Goal: Information Seeking & Learning: Learn about a topic

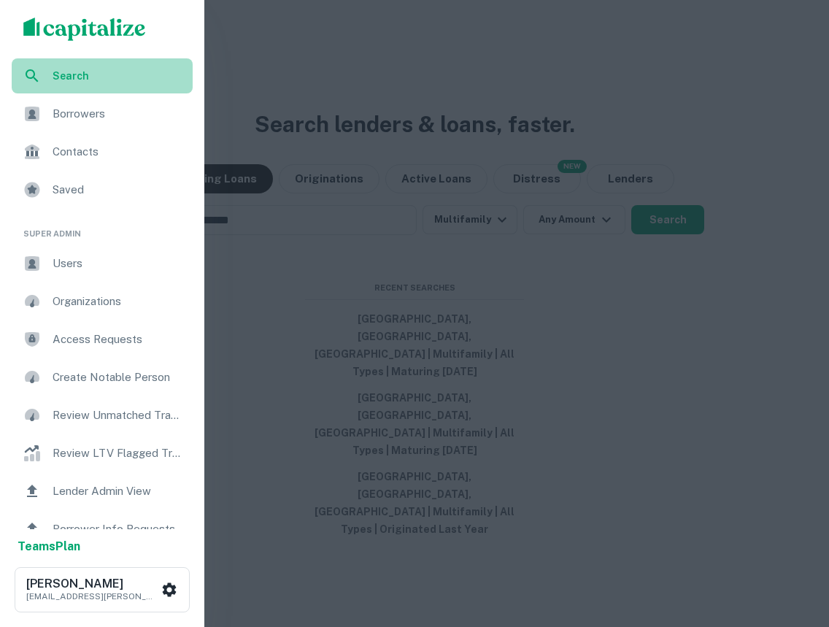
click at [80, 72] on span "Search" at bounding box center [118, 76] width 131 height 16
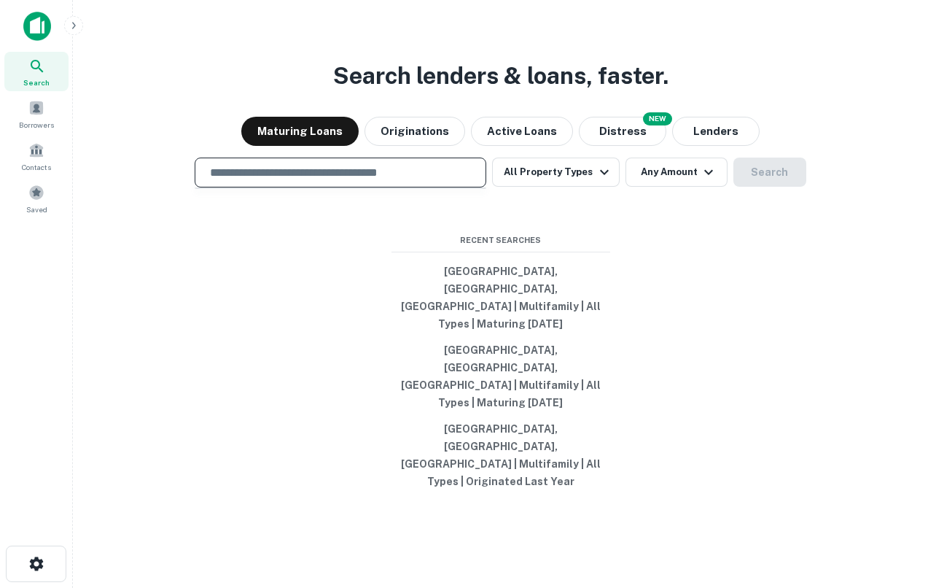
click at [412, 181] on input "text" at bounding box center [340, 172] width 279 height 17
click at [379, 181] on input "text" at bounding box center [340, 172] width 279 height 17
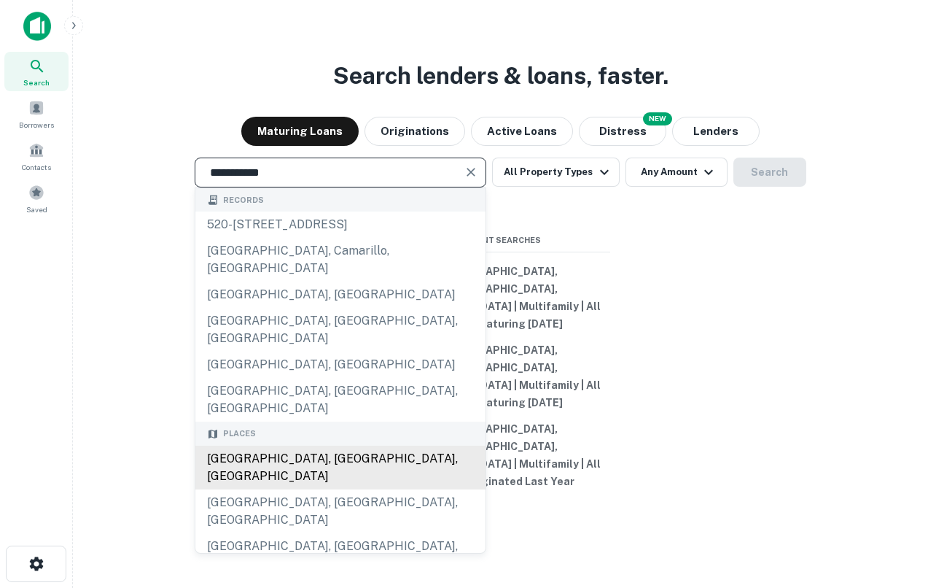
click at [360, 460] on div "Los Angeles, CA, USA" at bounding box center [340, 468] width 290 height 44
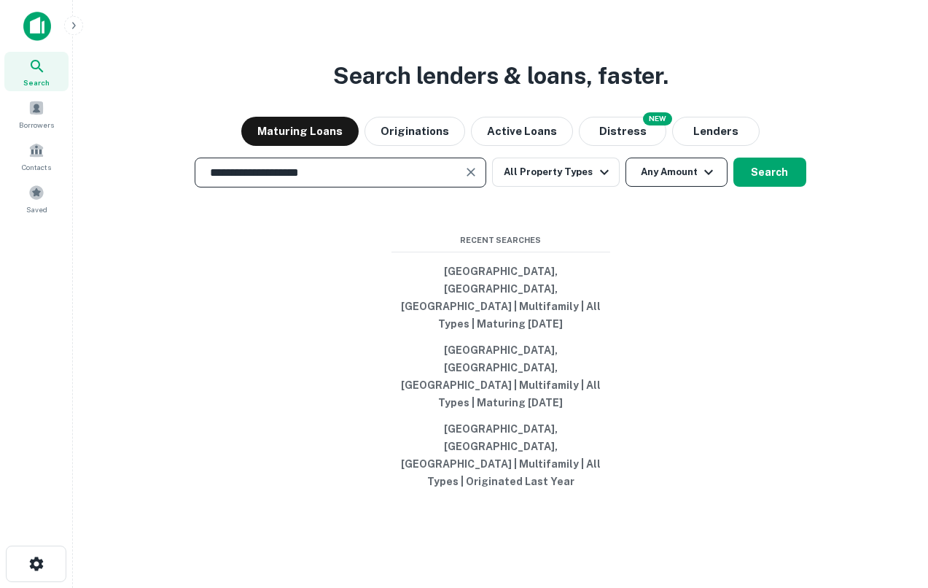
type input "**********"
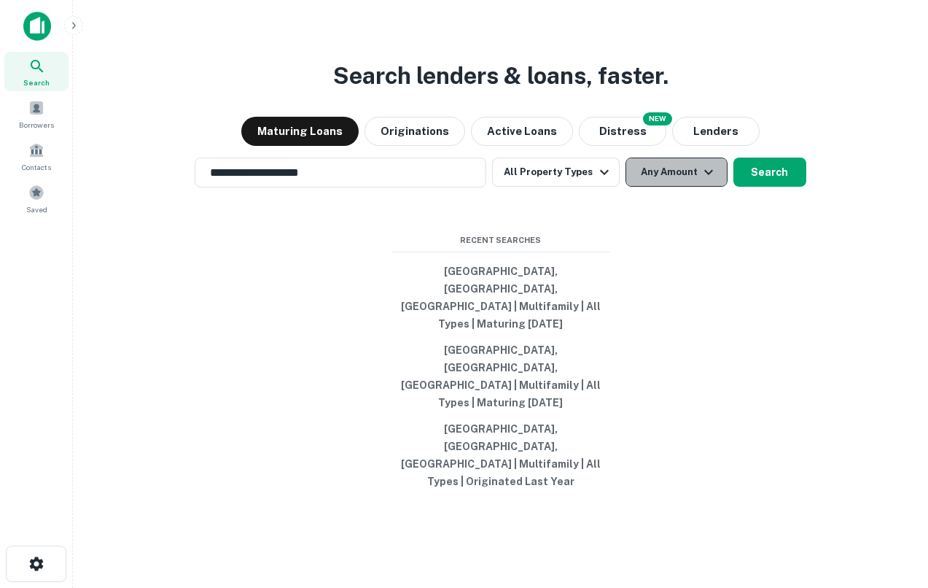
click at [659, 187] on button "Any Amount" at bounding box center [677, 172] width 102 height 29
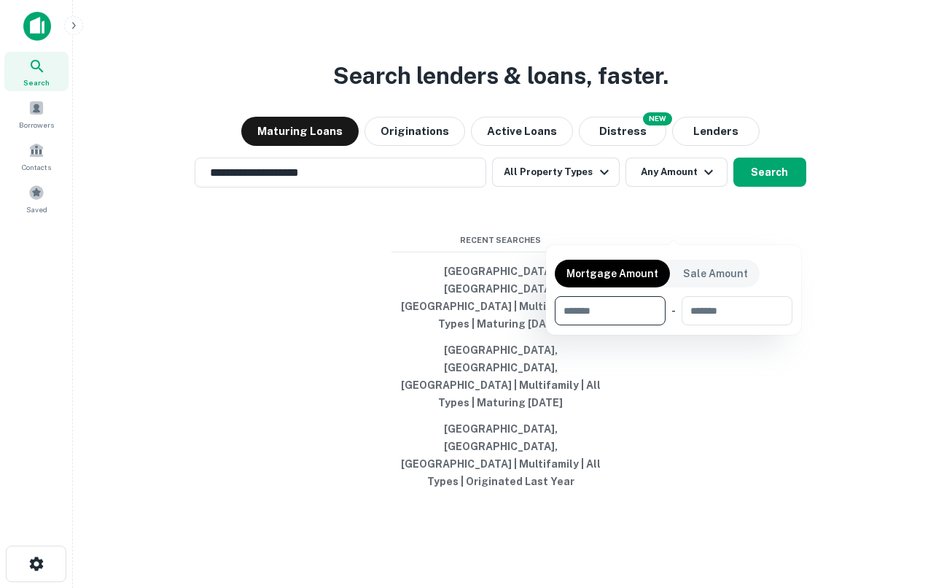
click at [540, 246] on div at bounding box center [464, 294] width 928 height 588
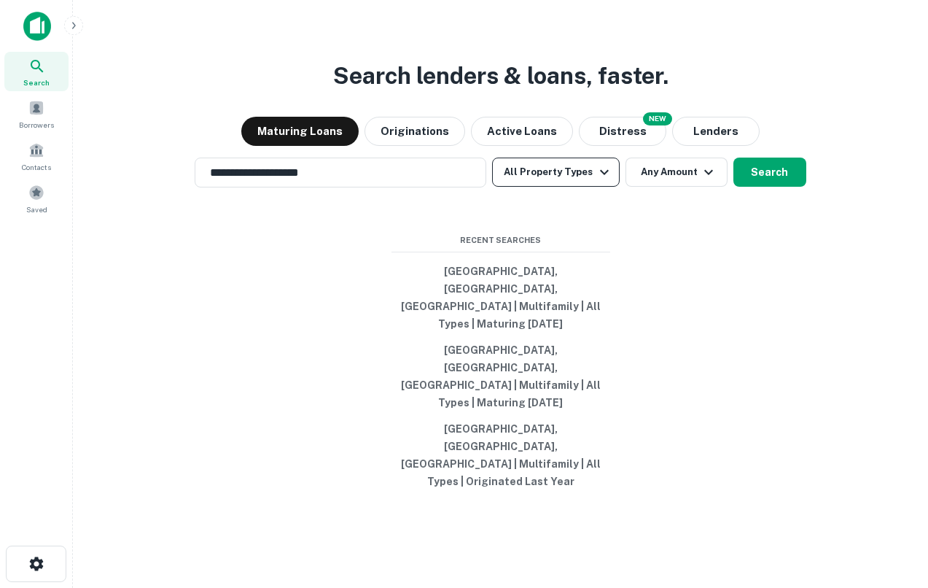
click at [552, 187] on button "All Property Types" at bounding box center [555, 172] width 127 height 29
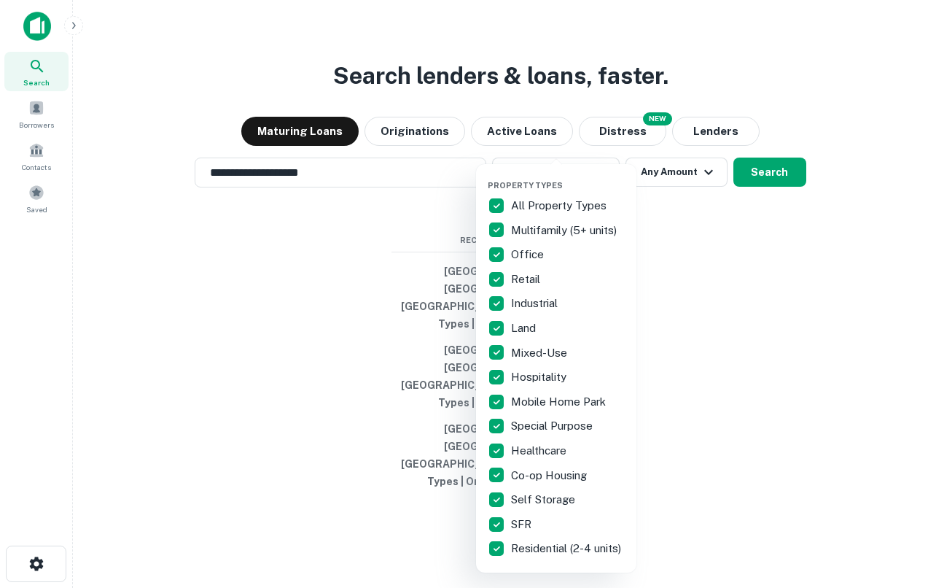
click at [741, 291] on div at bounding box center [464, 294] width 928 height 588
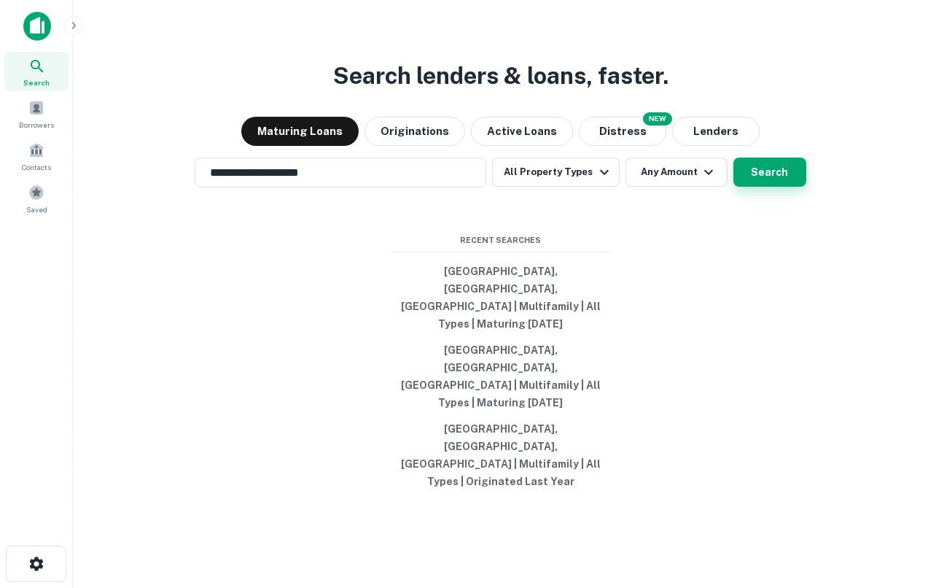
click at [786, 187] on button "Search" at bounding box center [770, 172] width 73 height 29
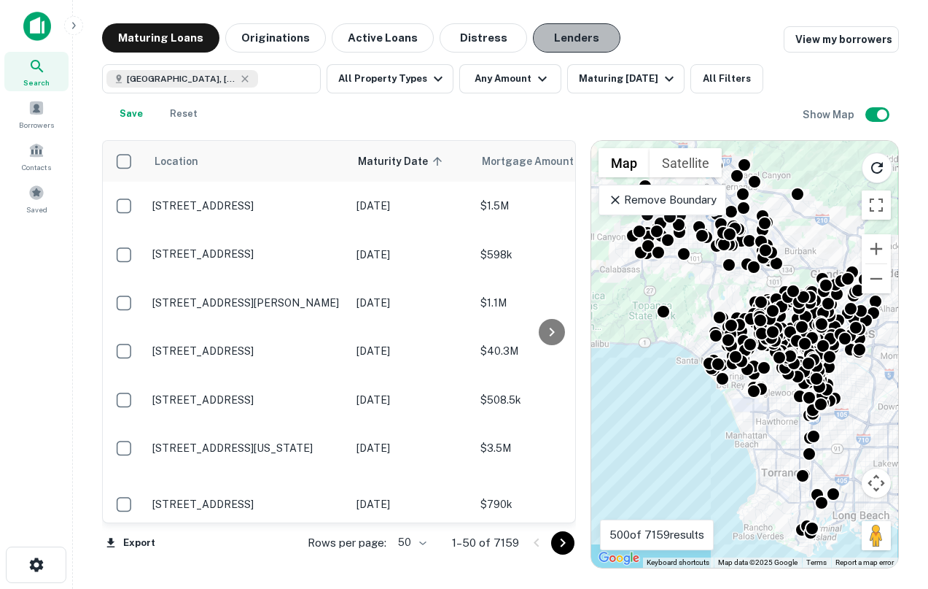
click at [575, 37] on button "Lenders" at bounding box center [577, 37] width 88 height 29
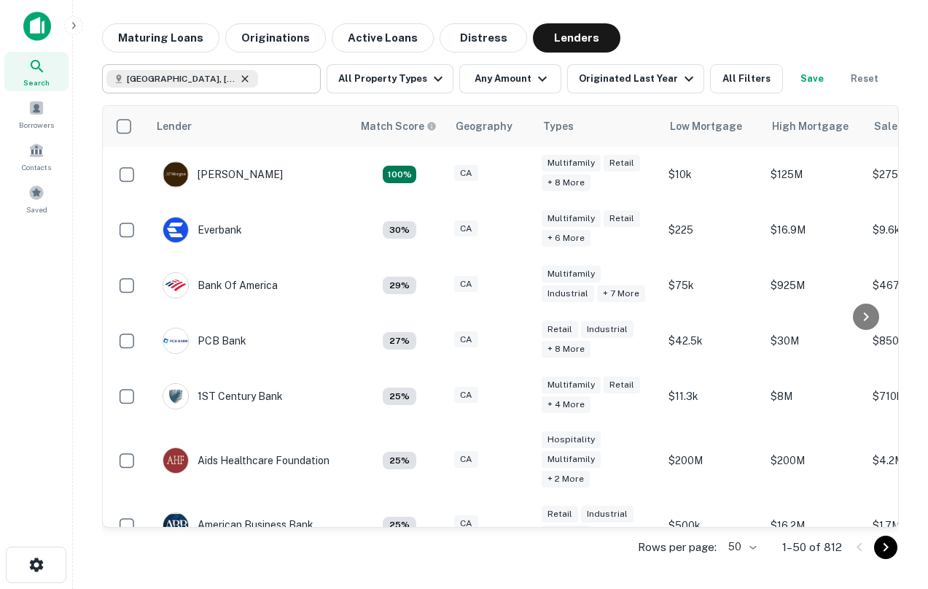
click at [239, 80] on icon at bounding box center [245, 79] width 12 height 12
type input "**********"
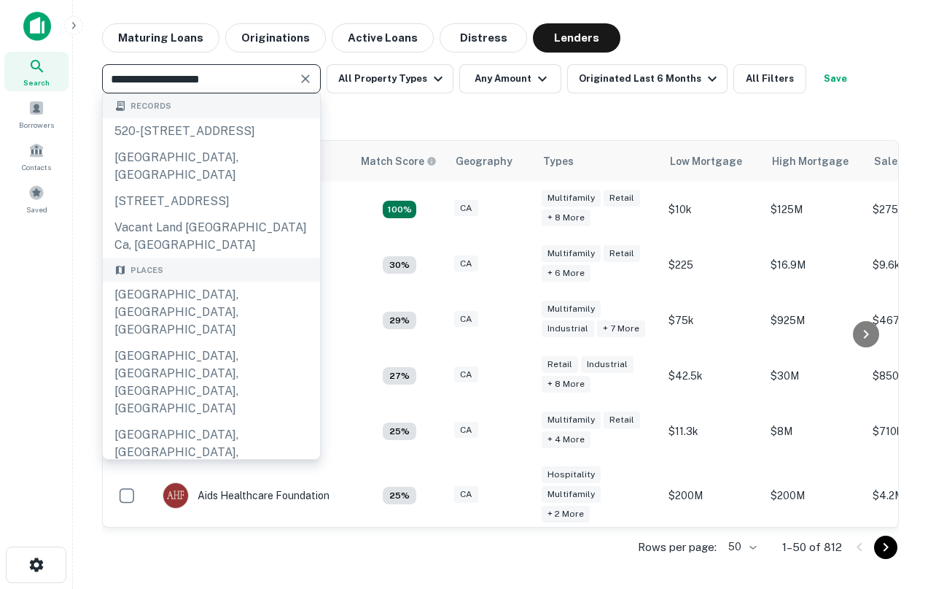
drag, startPoint x: 226, startPoint y: 81, endPoint x: 44, endPoint y: 81, distance: 181.6
click at [44, 81] on div "**********" at bounding box center [464, 294] width 928 height 589
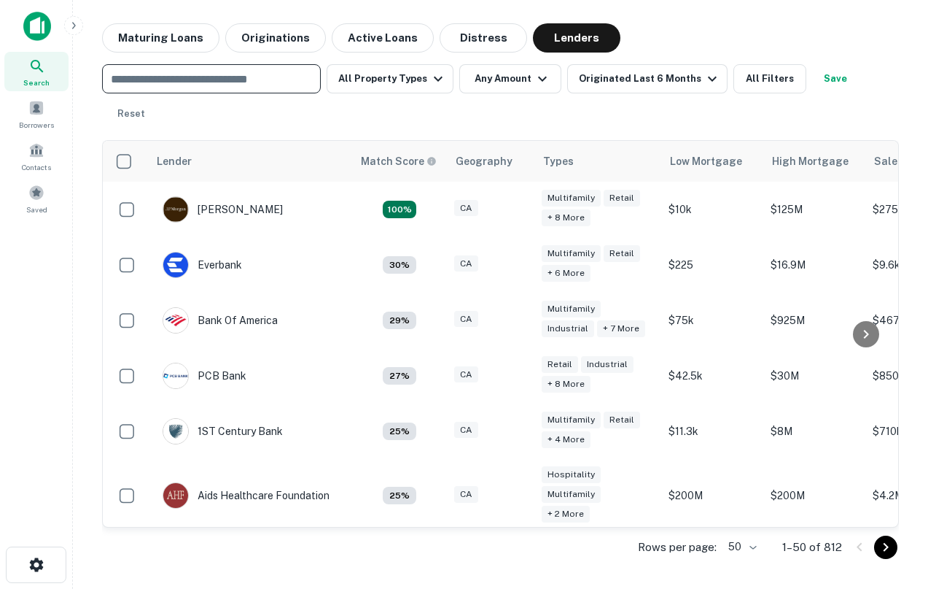
click at [140, 89] on div "​" at bounding box center [211, 78] width 219 height 29
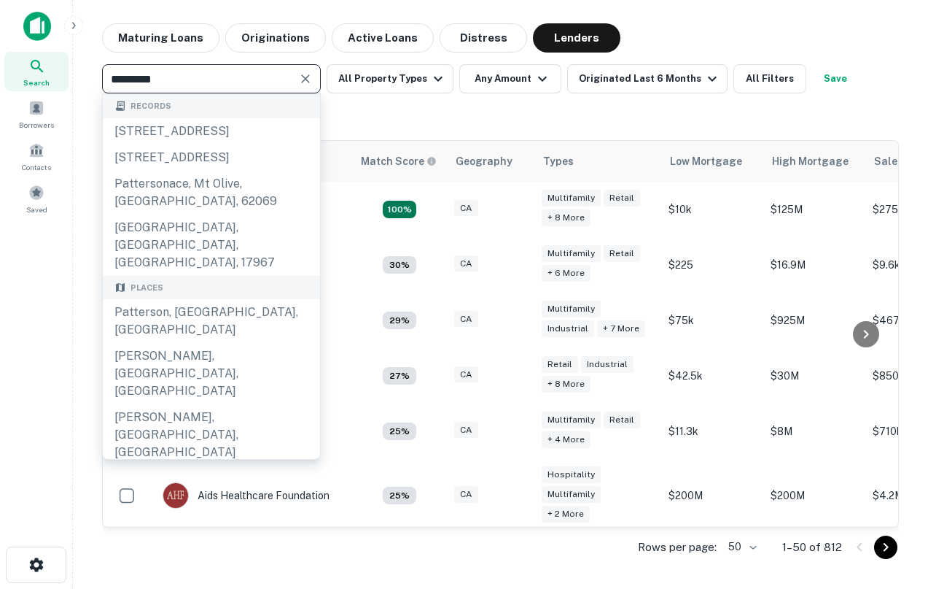
click at [131, 74] on input "*********" at bounding box center [199, 79] width 186 height 20
type input "********"
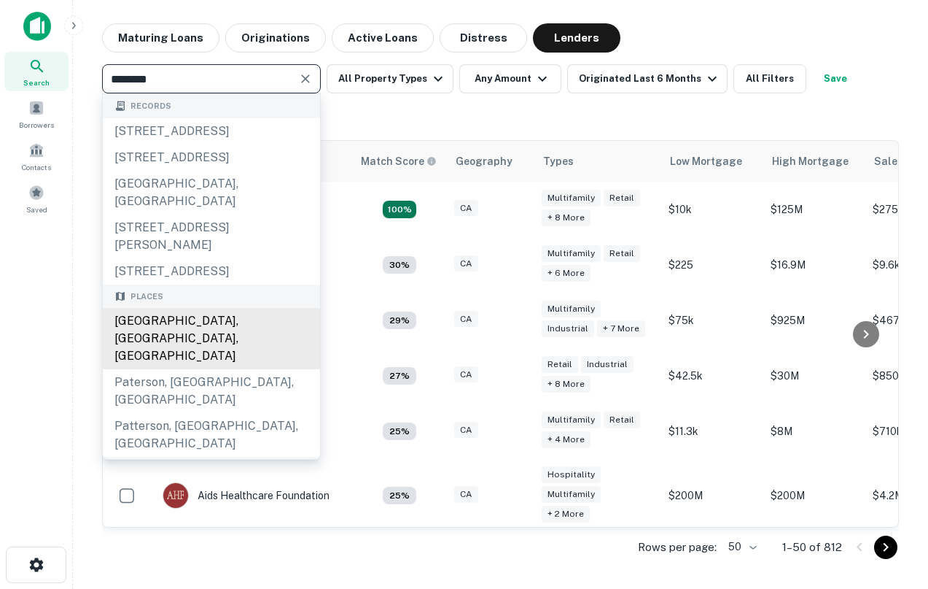
click at [205, 316] on div "Paterson, NJ, USA" at bounding box center [211, 338] width 217 height 61
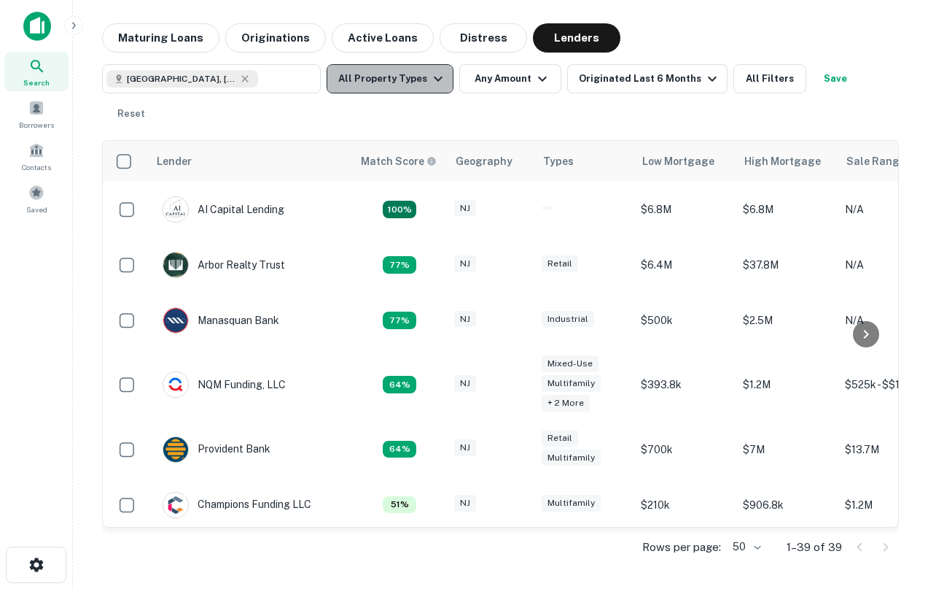
click at [418, 79] on button "All Property Types" at bounding box center [390, 78] width 127 height 29
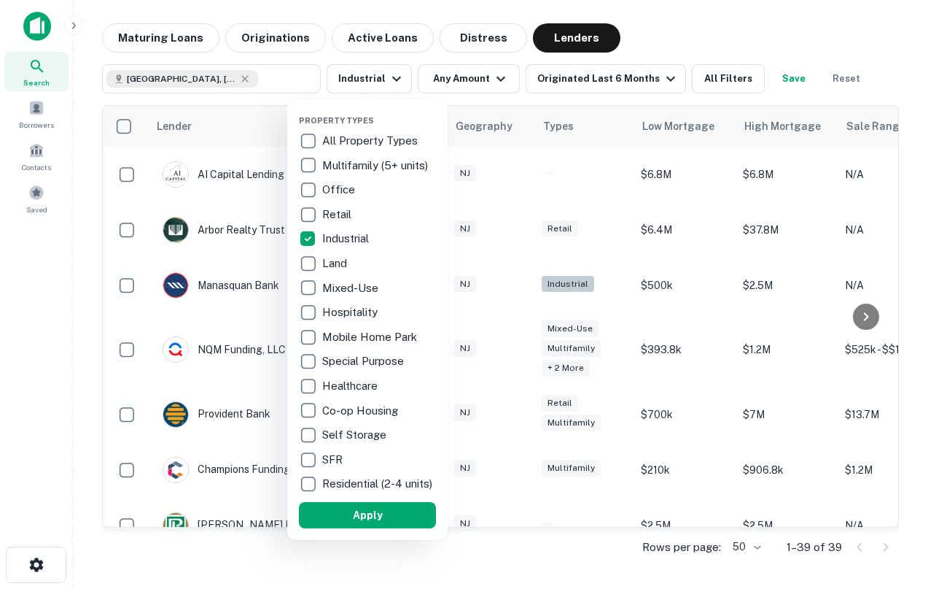
click at [463, 79] on div at bounding box center [464, 294] width 928 height 589
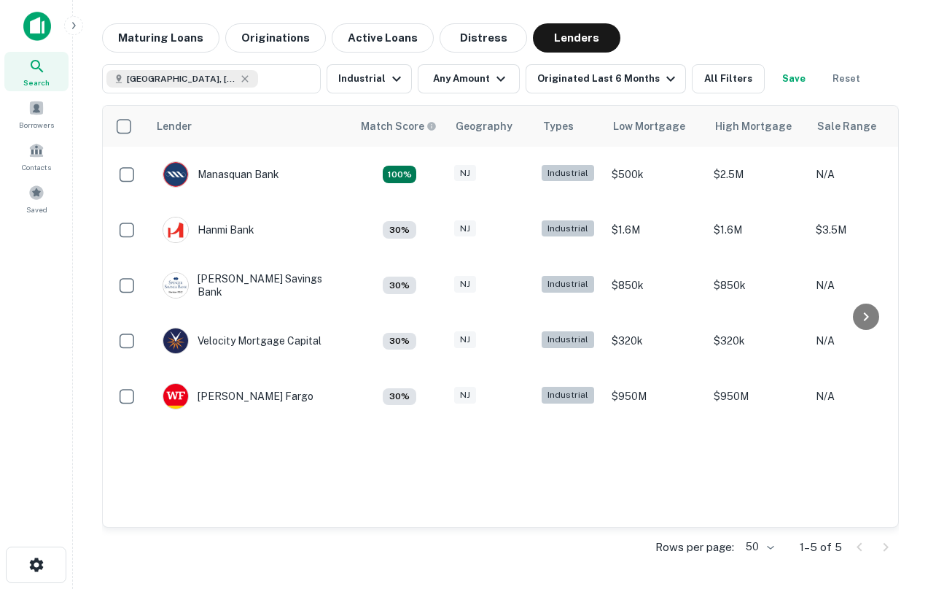
click at [485, 82] on button "Any Amount" at bounding box center [469, 78] width 102 height 29
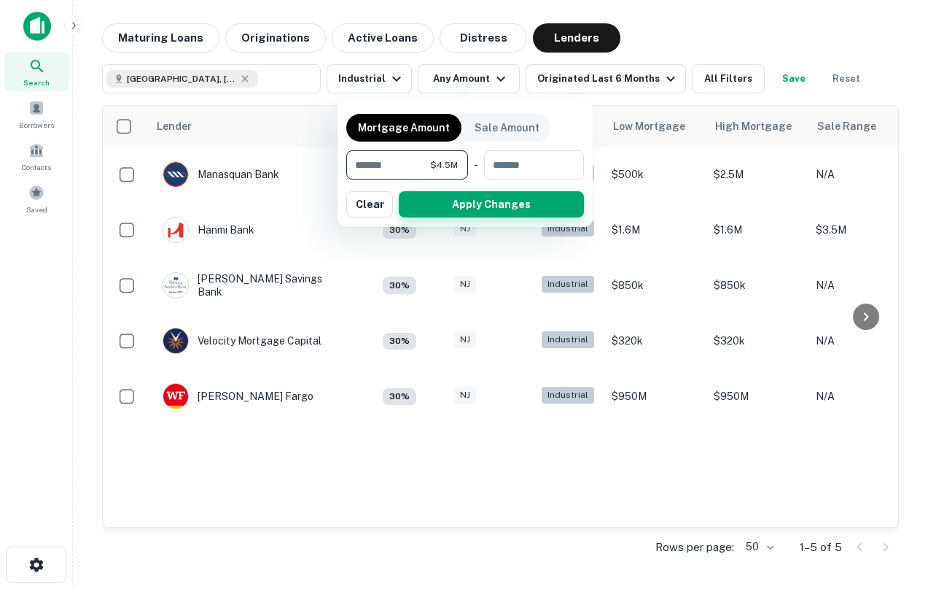
type input "*******"
click at [494, 208] on button "Apply Changes" at bounding box center [491, 204] width 185 height 26
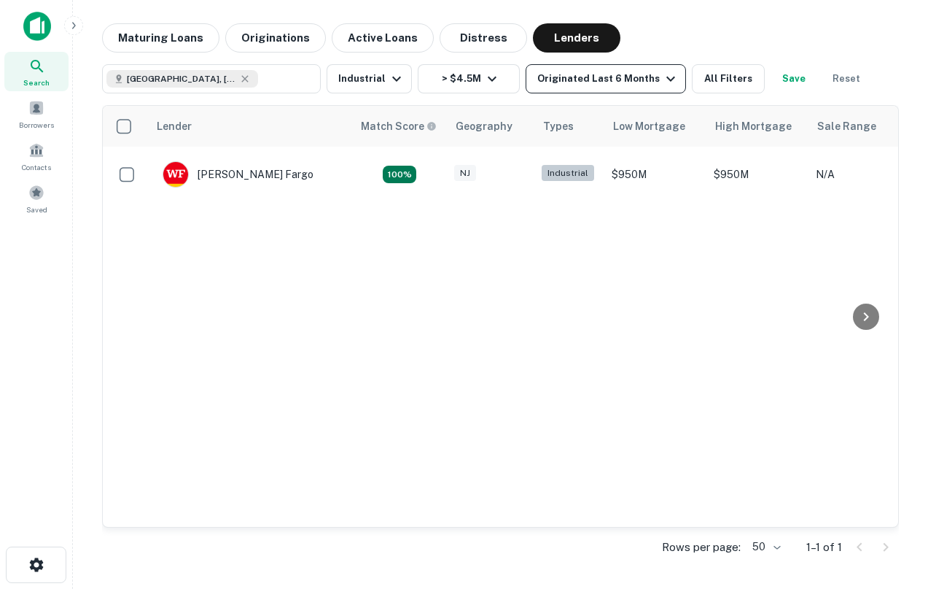
click at [667, 79] on icon "button" at bounding box center [671, 79] width 9 height 5
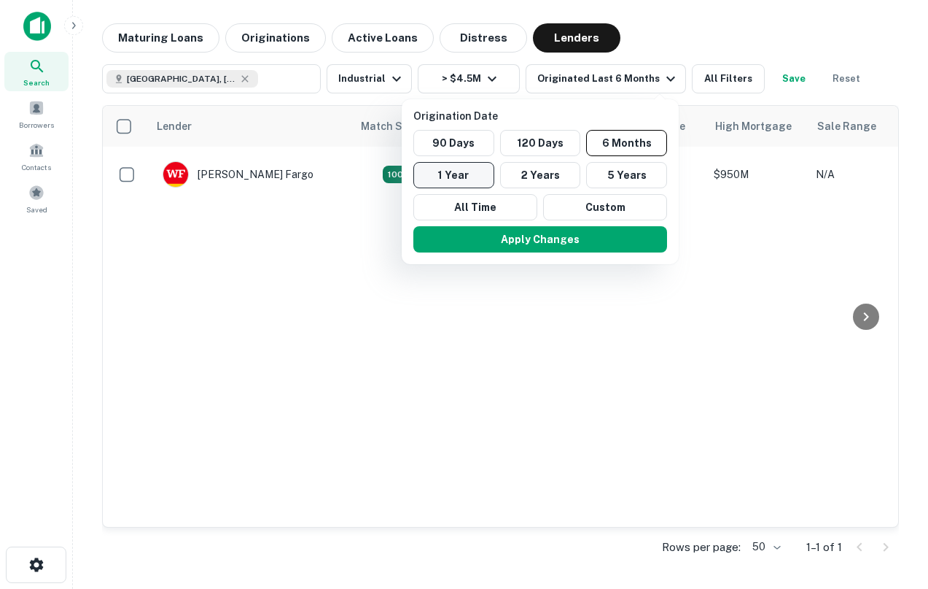
click at [476, 183] on button "1 Year" at bounding box center [454, 175] width 81 height 26
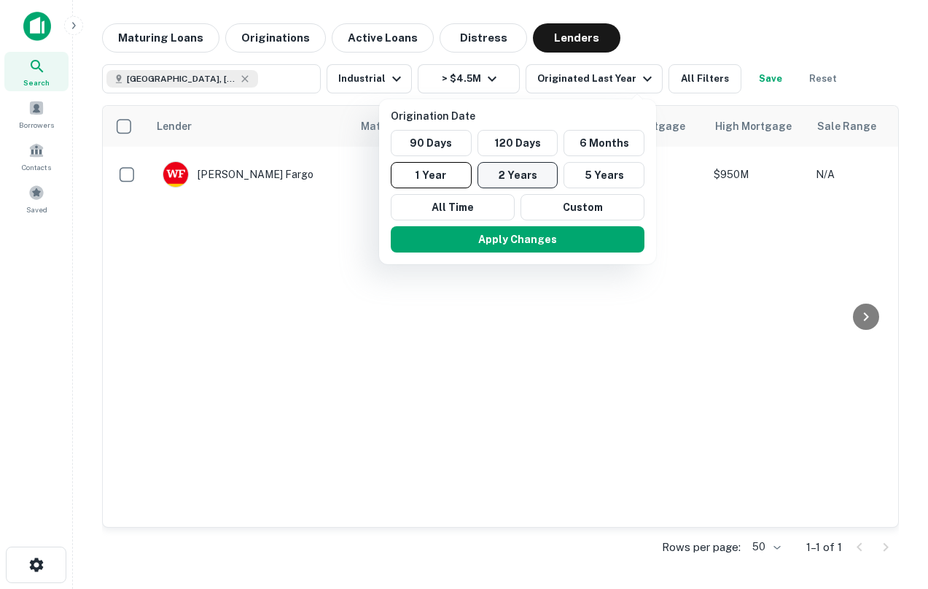
click at [487, 183] on button "2 Years" at bounding box center [518, 175] width 81 height 26
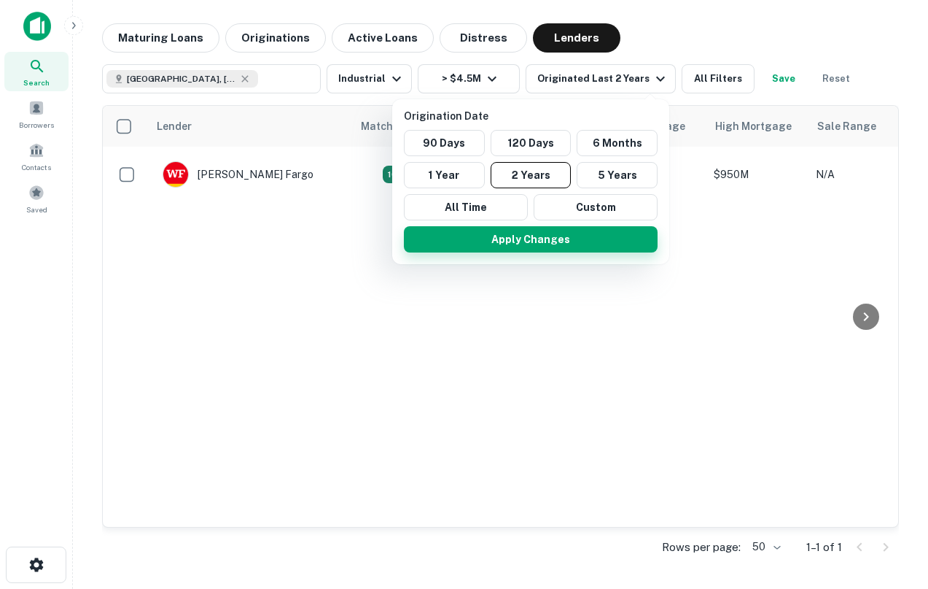
click at [500, 241] on button "Apply Changes" at bounding box center [531, 239] width 254 height 26
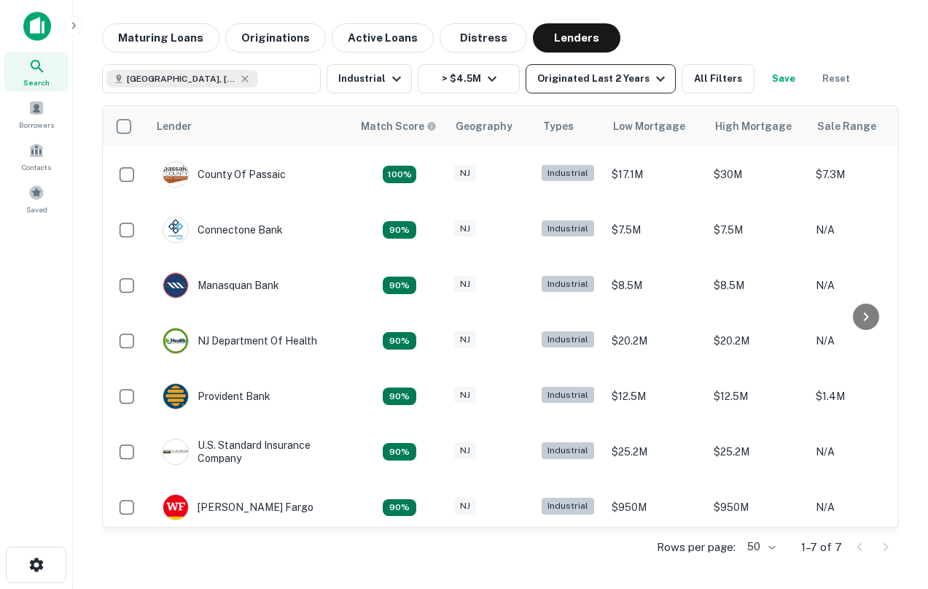
click at [583, 73] on div "Originated Last 2 Years" at bounding box center [604, 79] width 132 height 18
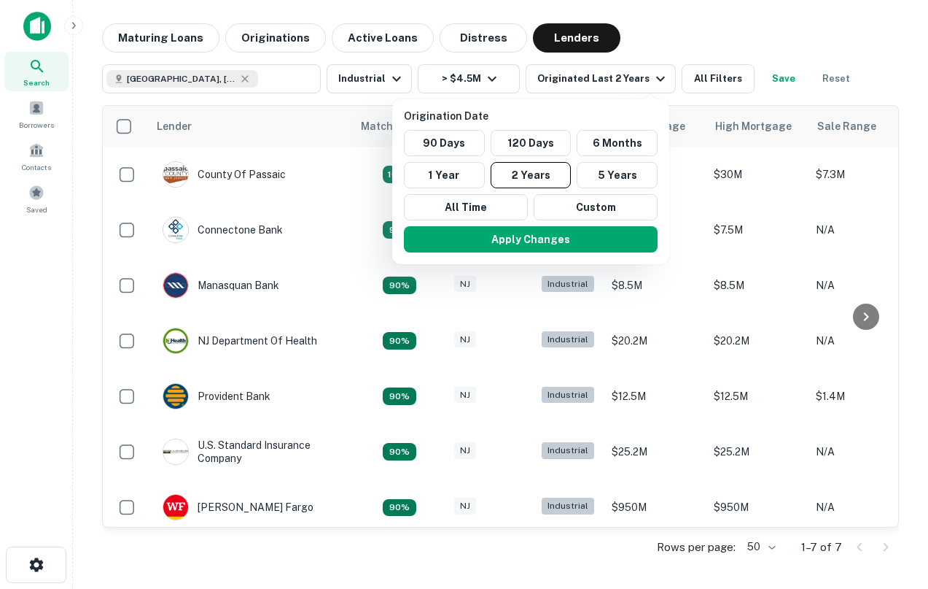
click at [452, 80] on div at bounding box center [464, 294] width 928 height 589
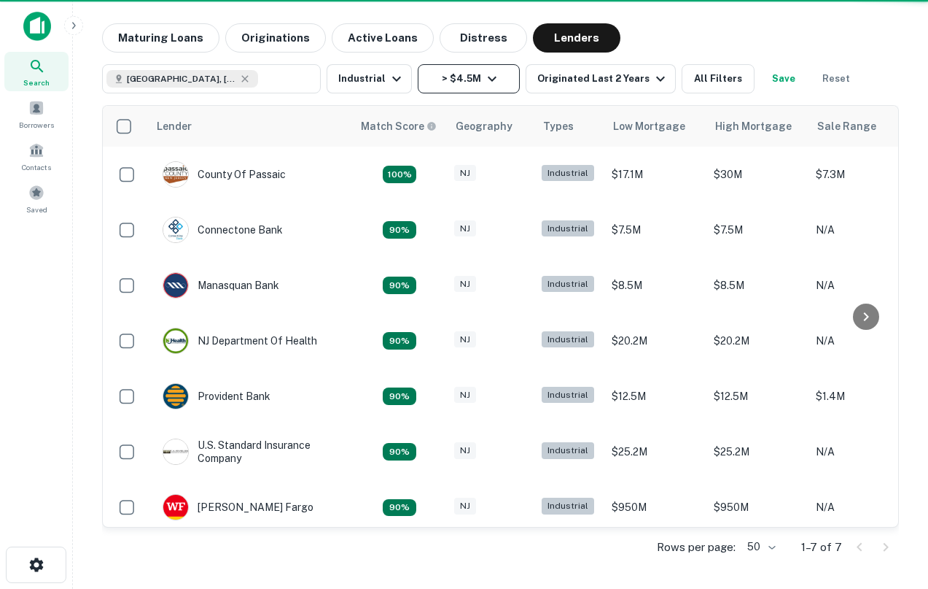
click at [474, 80] on button "> $4.5M" at bounding box center [469, 78] width 102 height 29
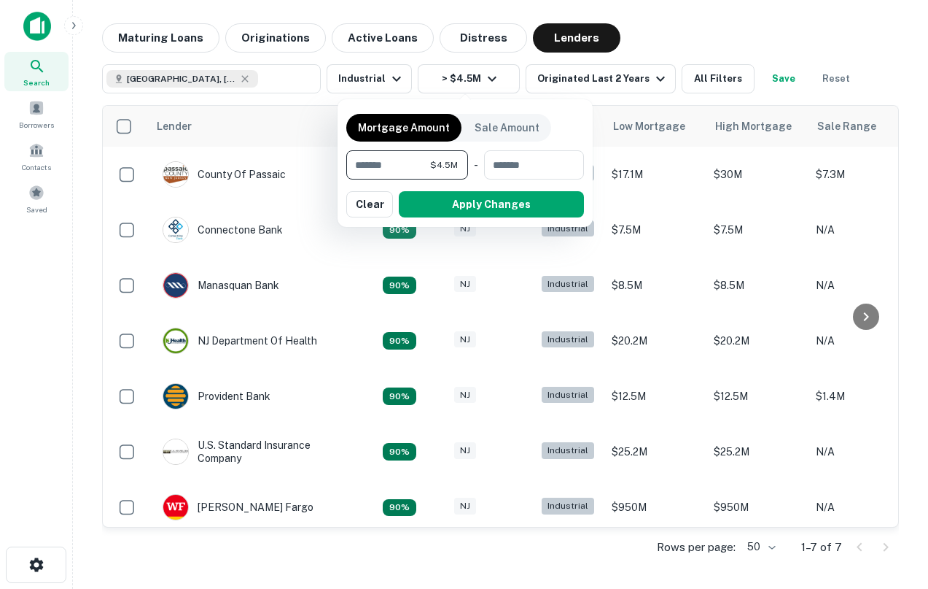
drag, startPoint x: 415, startPoint y: 167, endPoint x: 330, endPoint y: 166, distance: 84.6
click at [330, 166] on div "Mortgage Amount Sale Amount ******* $4.5M ​ - ​ Apply Changes Clear" at bounding box center [464, 294] width 928 height 589
type input "*******"
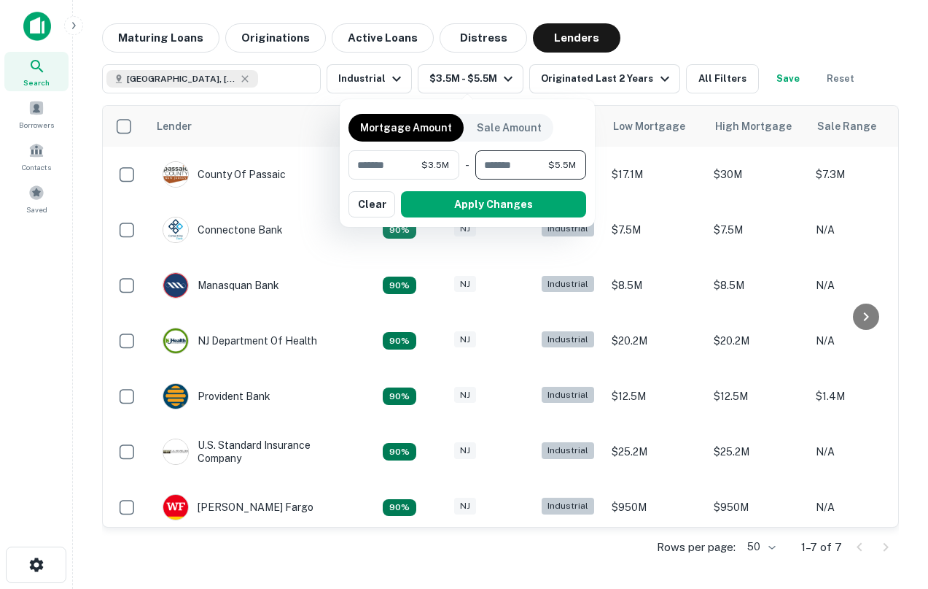
type input "*******"
click at [505, 220] on div "Mortgage Amount Sale Amount ******* $3.5M ​ - ******* $5.5M ​ Apply Changes Cle…" at bounding box center [467, 163] width 255 height 128
click at [501, 209] on button "Apply Changes" at bounding box center [493, 204] width 185 height 26
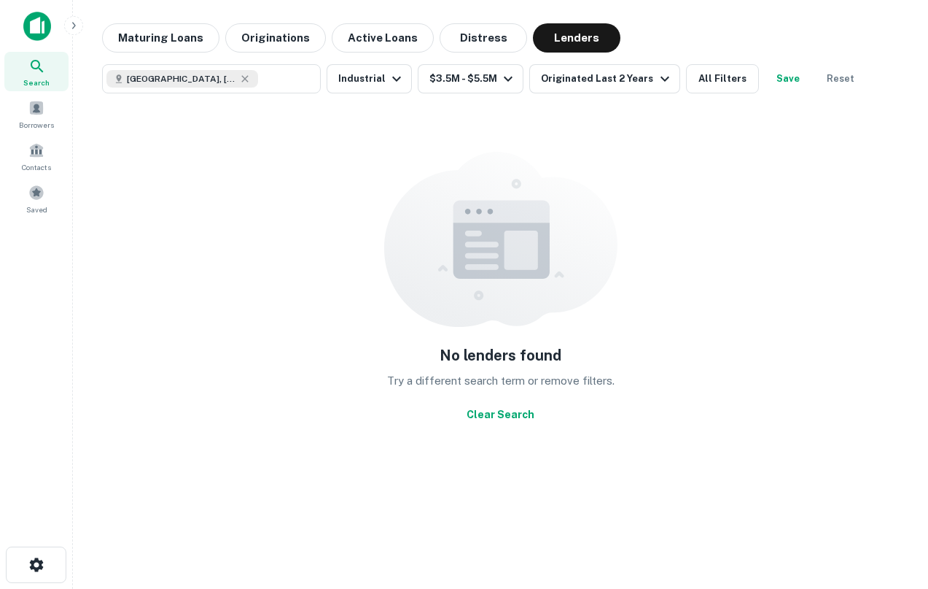
click at [215, 81] on div "Paterson, NJ, USA" at bounding box center [182, 79] width 152 height 18
type input "**********"
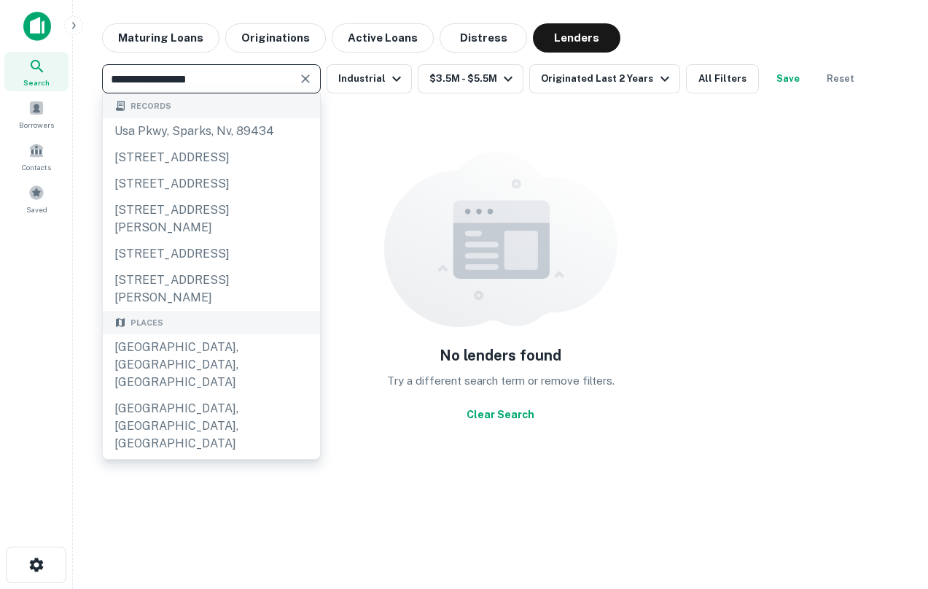
drag, startPoint x: 233, startPoint y: 87, endPoint x: 22, endPoint y: 87, distance: 211.5
click at [22, 87] on div "**********" at bounding box center [464, 294] width 928 height 589
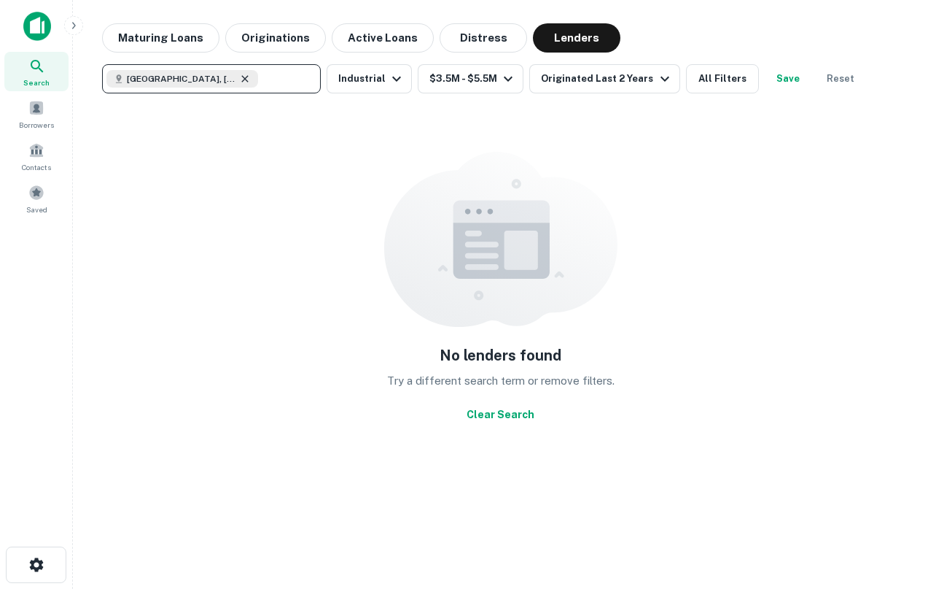
click at [241, 77] on icon at bounding box center [244, 78] width 7 height 7
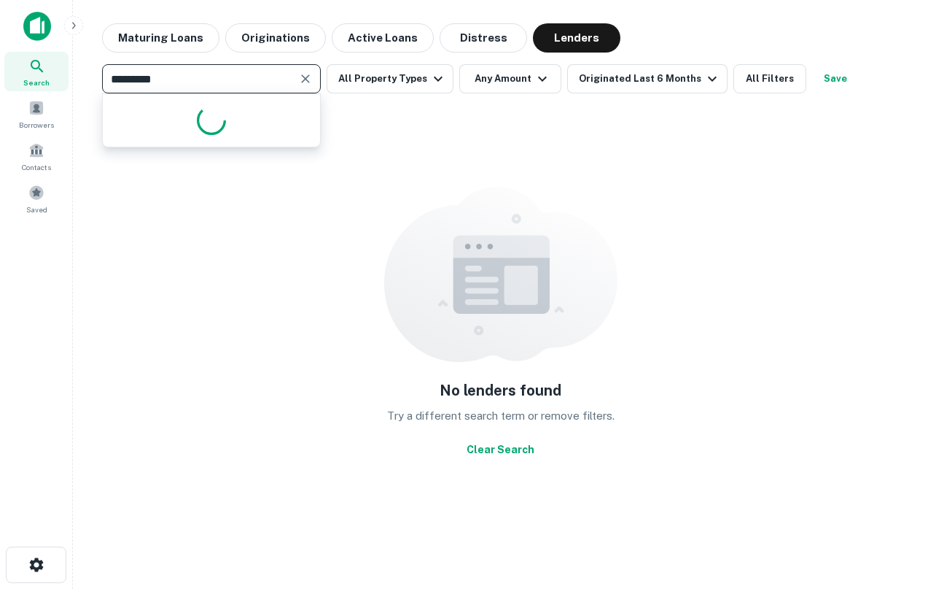
type input "**********"
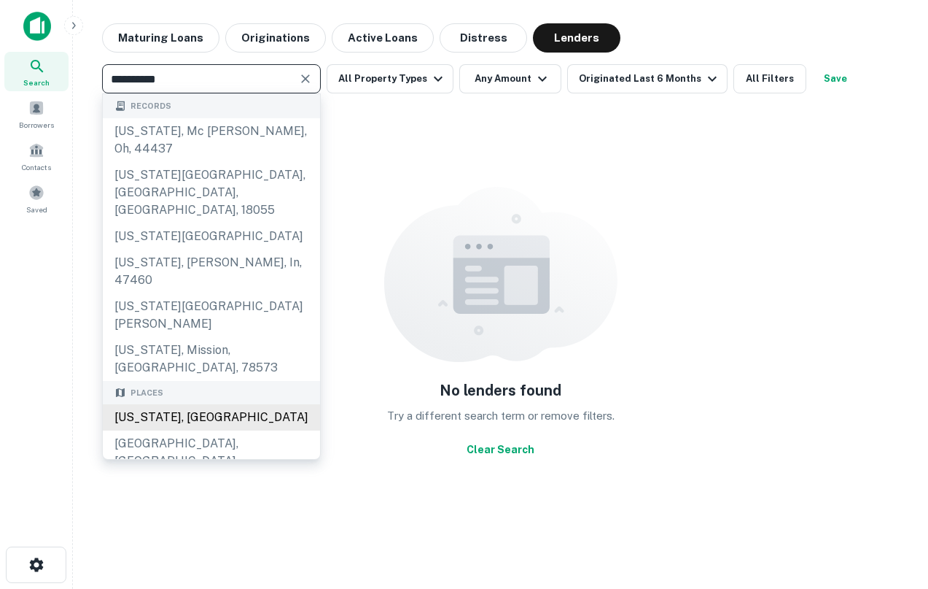
click at [179, 404] on div "[US_STATE], [GEOGRAPHIC_DATA]" at bounding box center [211, 417] width 217 height 26
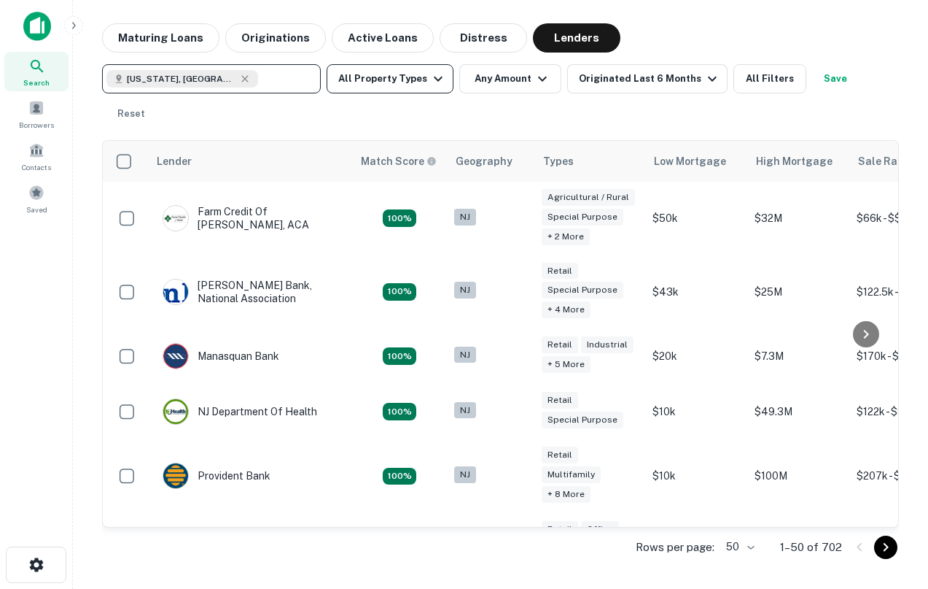
click at [399, 66] on button "All Property Types" at bounding box center [390, 78] width 127 height 29
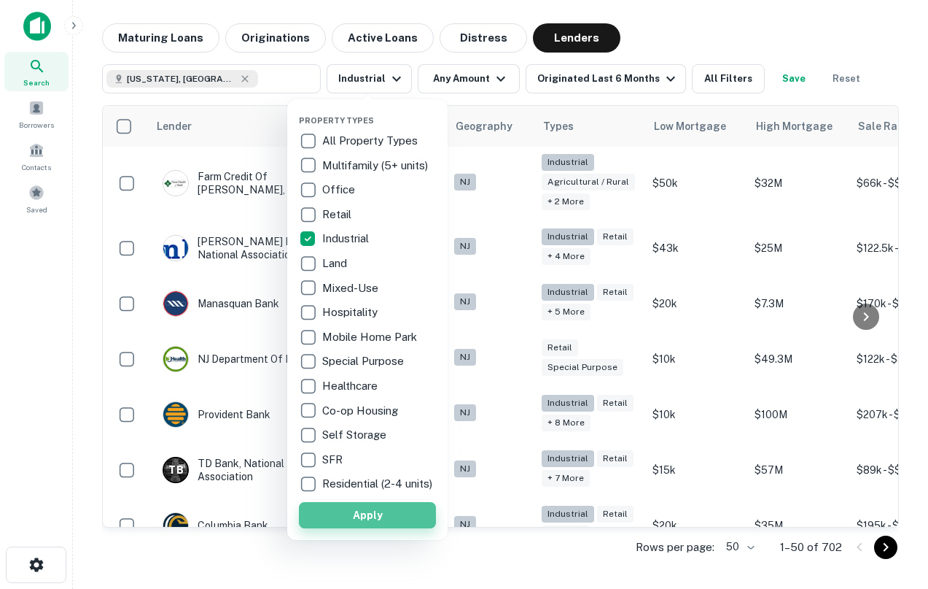
click at [369, 528] on button "Apply" at bounding box center [367, 515] width 137 height 26
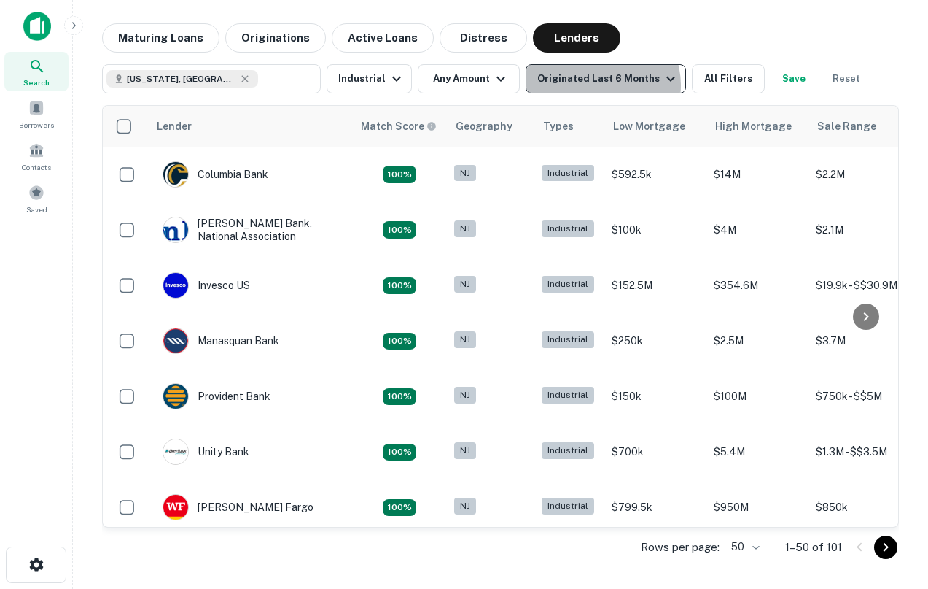
click at [594, 85] on div "Originated Last 6 Months" at bounding box center [609, 79] width 142 height 18
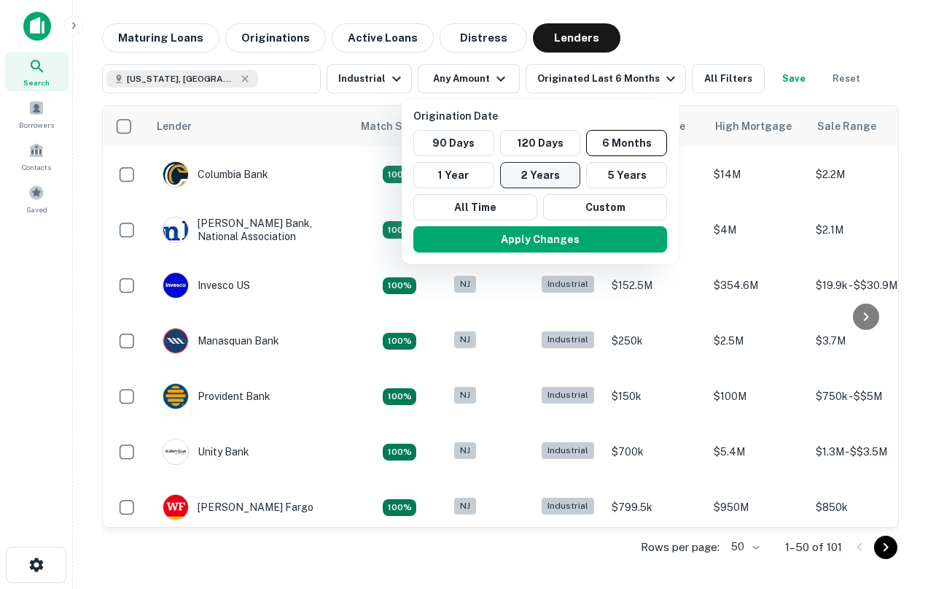
click at [525, 177] on button "2 Years" at bounding box center [540, 175] width 81 height 26
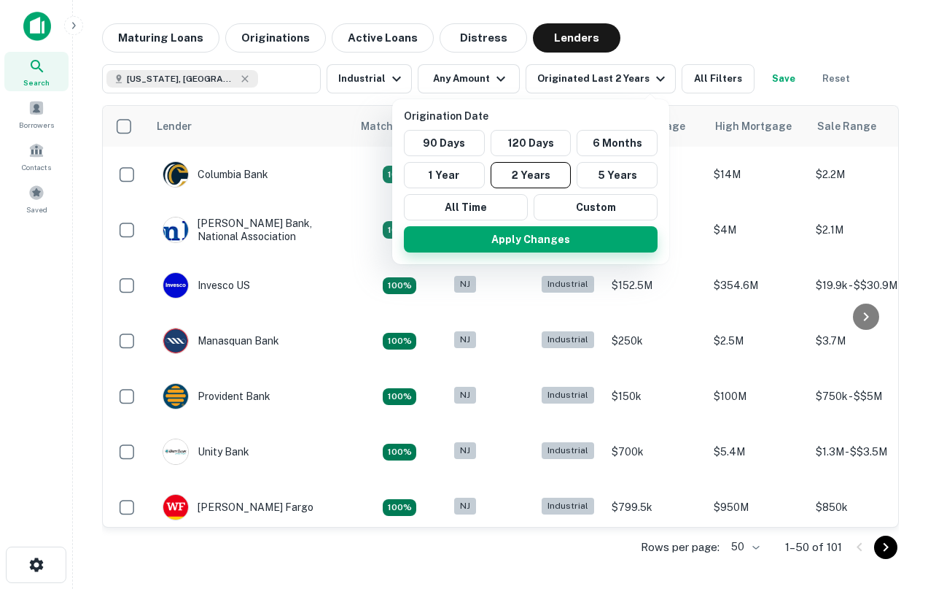
click at [525, 232] on button "Apply Changes" at bounding box center [531, 239] width 254 height 26
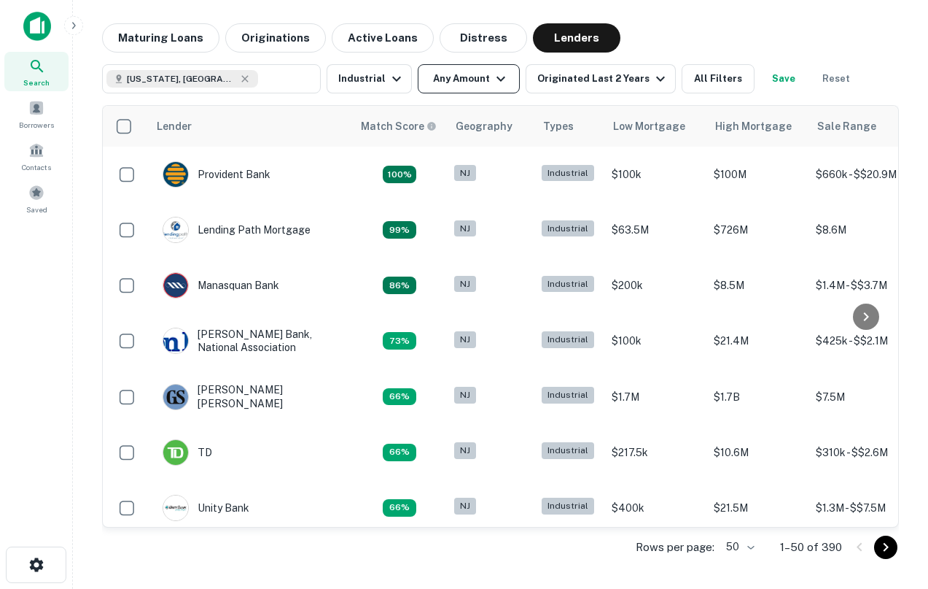
click at [486, 86] on button "Any Amount" at bounding box center [469, 78] width 102 height 29
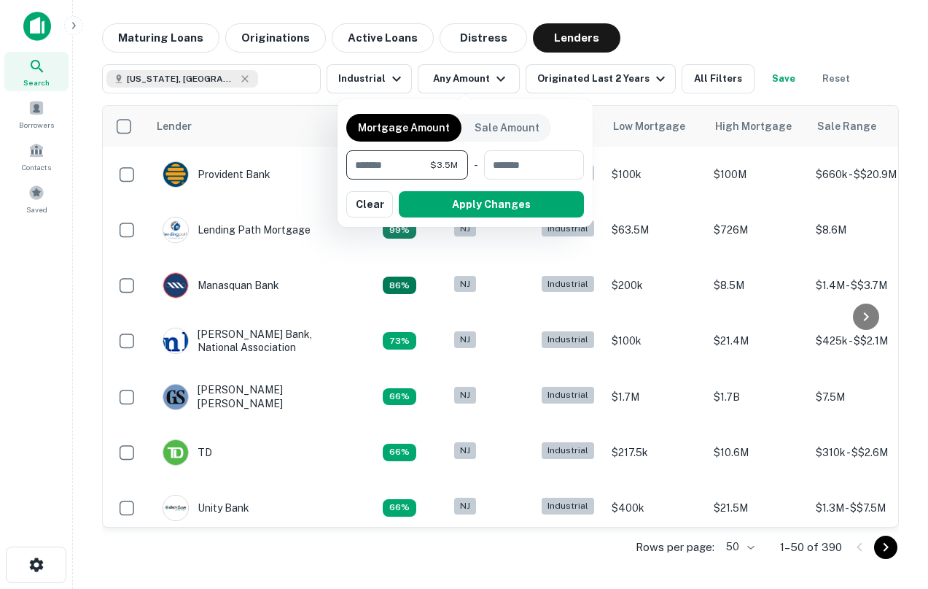
type input "*******"
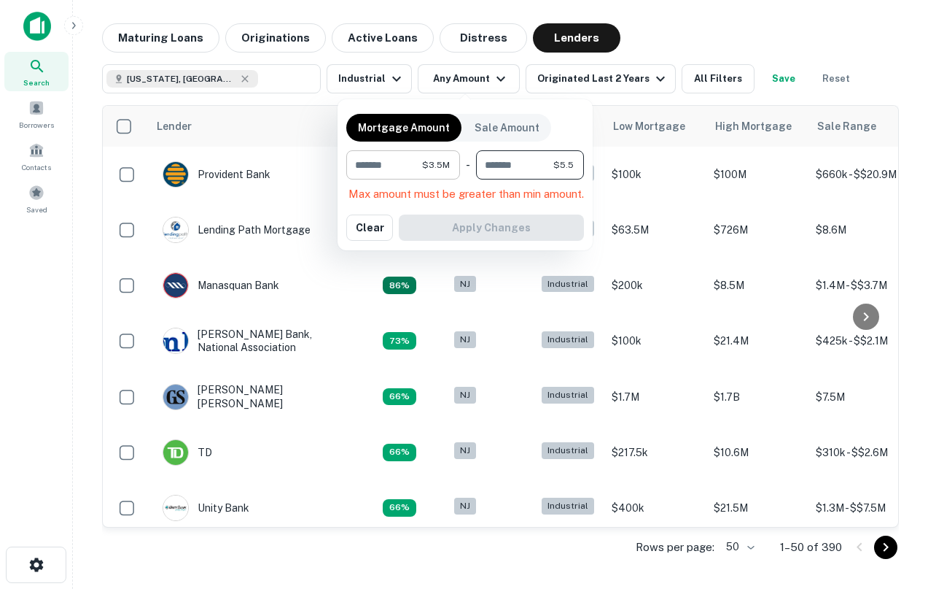
type input "*******"
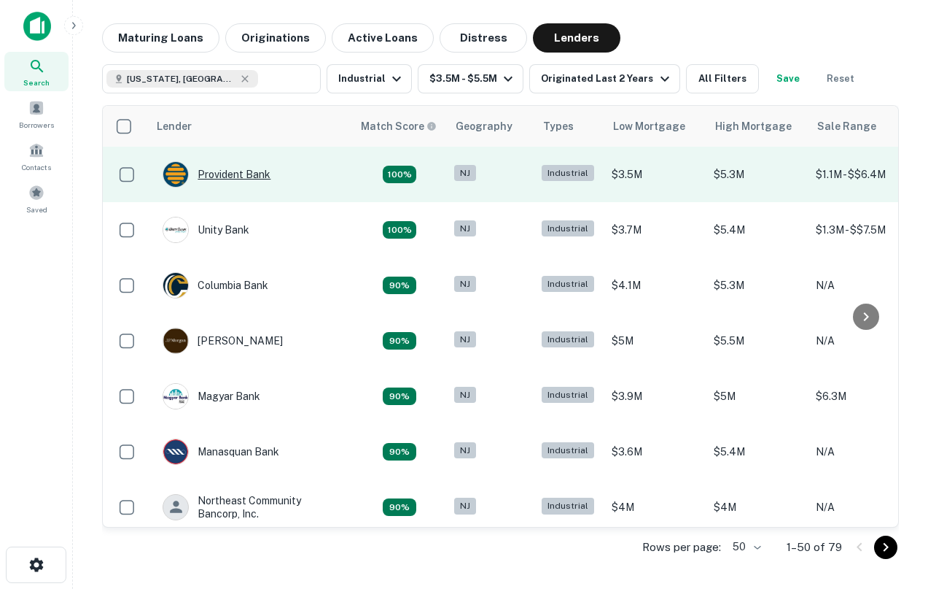
click at [238, 176] on div "Provident Bank" at bounding box center [217, 174] width 108 height 26
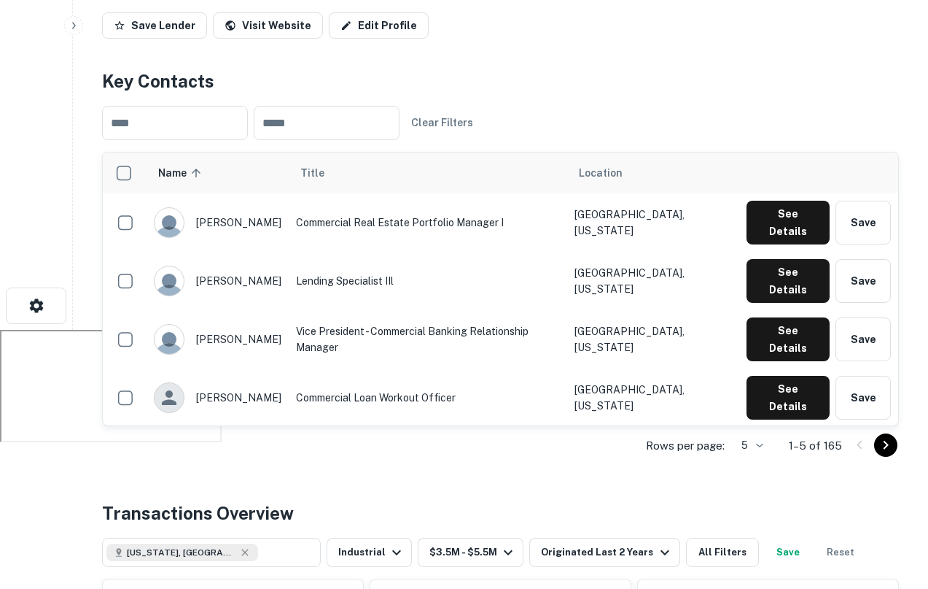
scroll to position [265, 0]
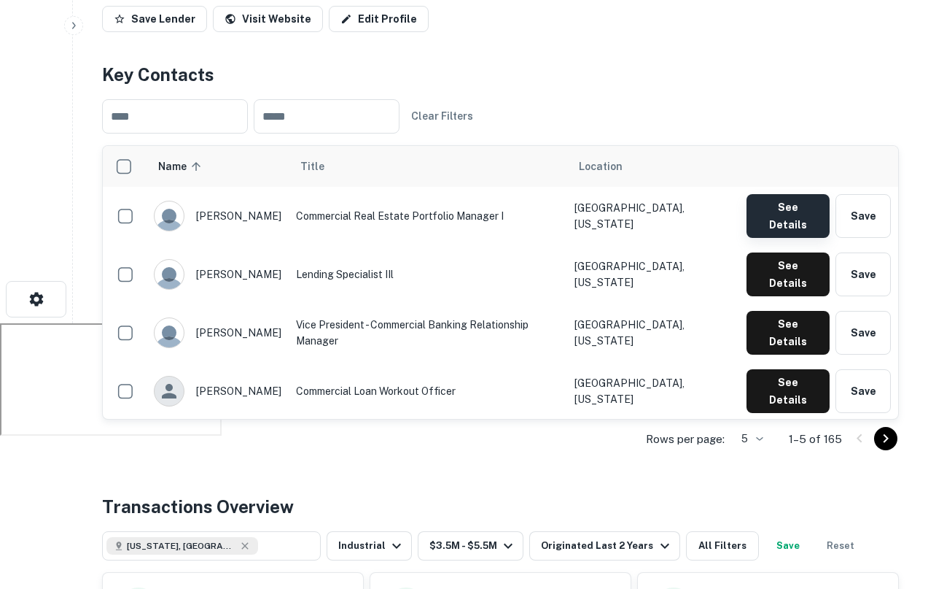
click at [765, 215] on button "See Details" at bounding box center [788, 216] width 83 height 44
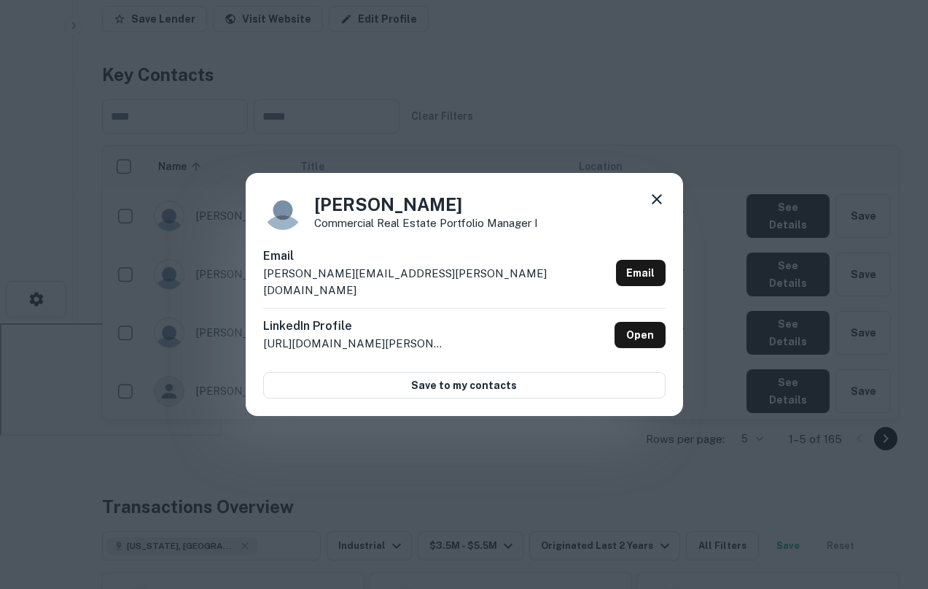
click at [660, 203] on icon at bounding box center [657, 199] width 10 height 10
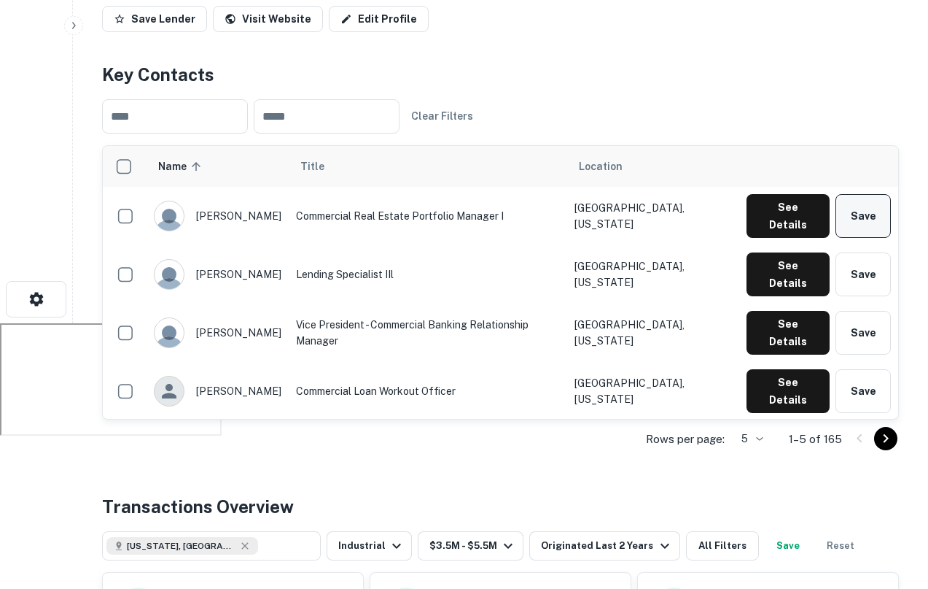
click at [828, 214] on button "Save" at bounding box center [863, 216] width 55 height 44
click at [74, 30] on icon "button" at bounding box center [74, 26] width 12 height 12
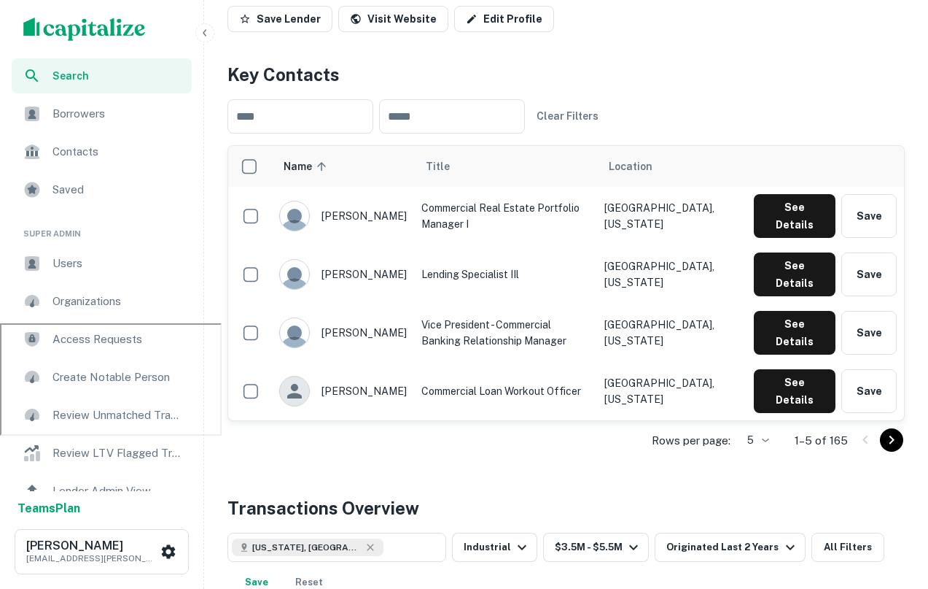
click at [202, 32] on icon "button" at bounding box center [205, 33] width 12 height 12
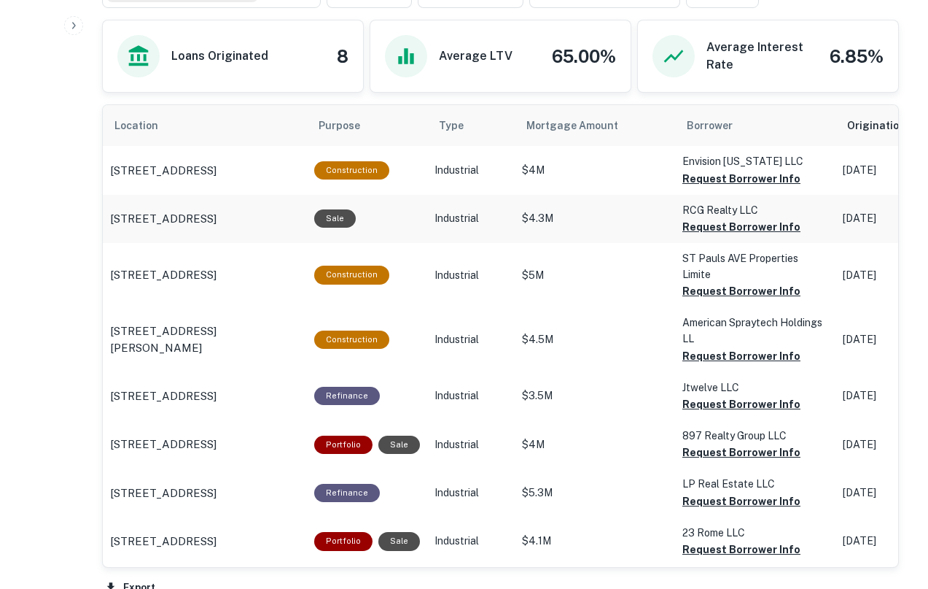
scroll to position [819, 0]
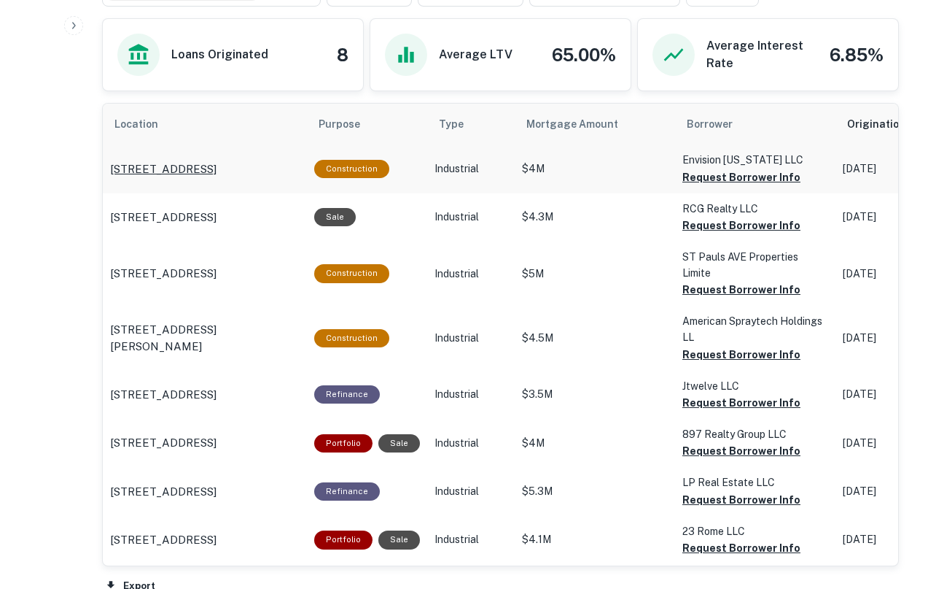
click at [191, 167] on p "30 Route 94 Hamburg, NJ07419" at bounding box center [163, 169] width 106 height 18
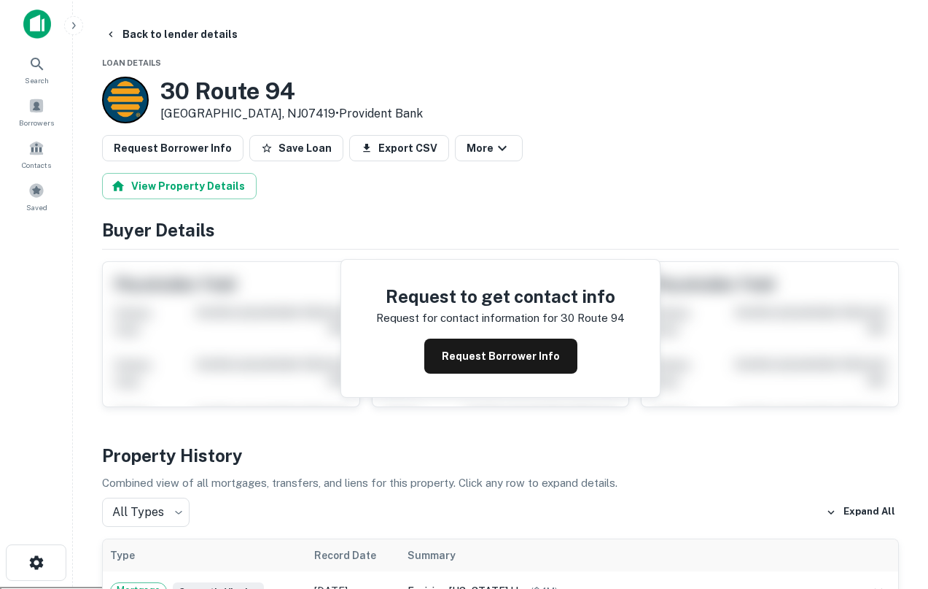
scroll to position [101, 0]
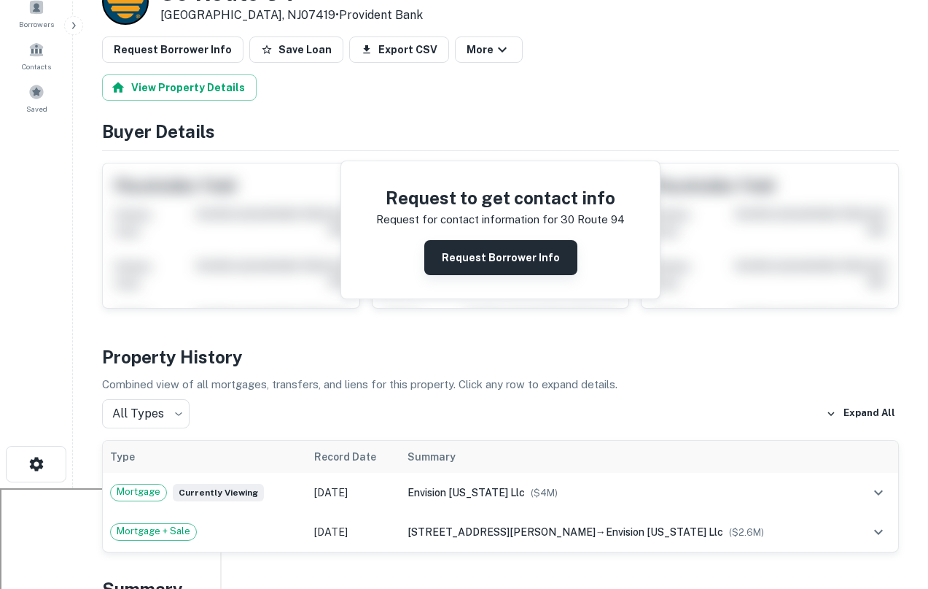
click at [521, 265] on button "Request Borrower Info" at bounding box center [500, 257] width 153 height 35
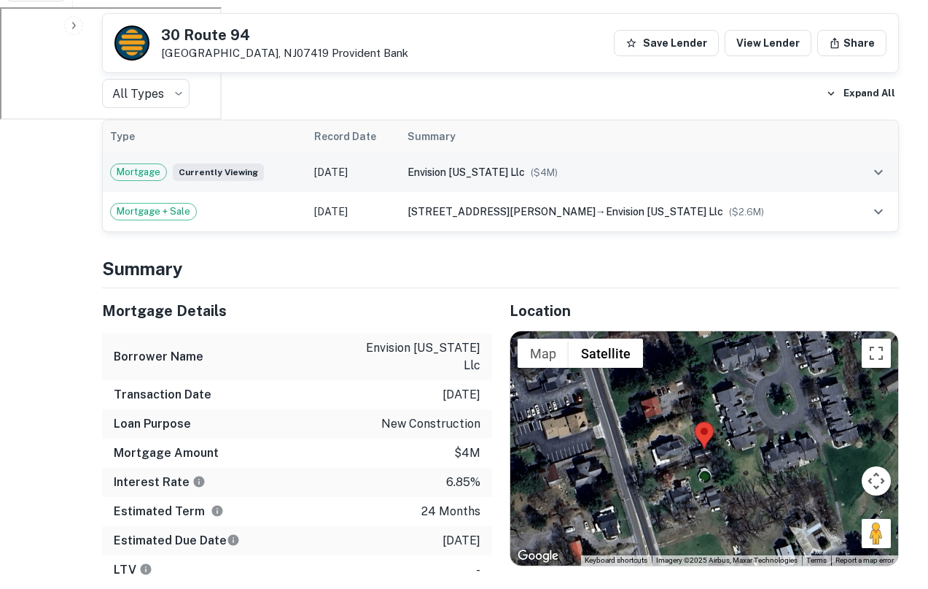
scroll to position [332, 0]
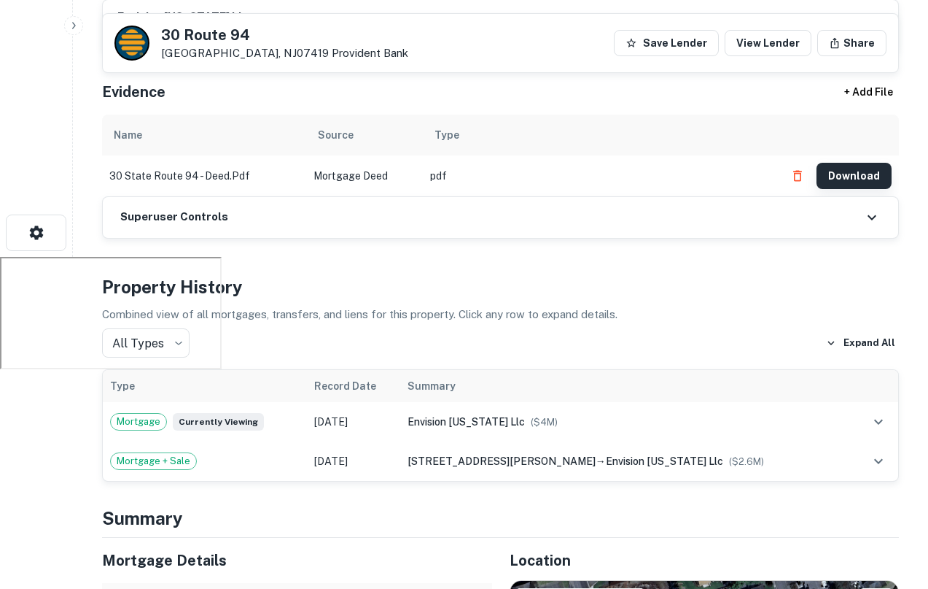
click at [866, 183] on button "Download" at bounding box center [854, 176] width 75 height 26
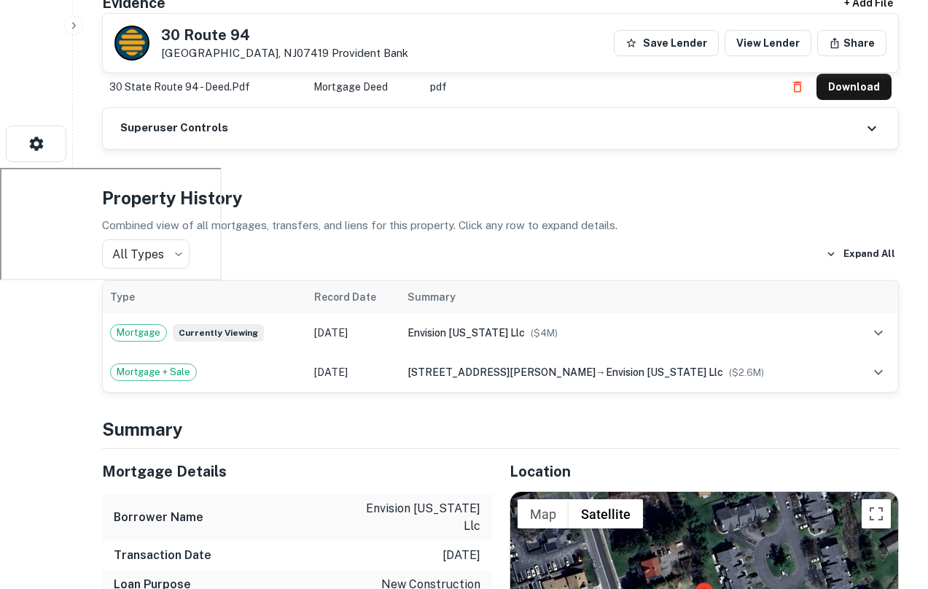
scroll to position [422, 0]
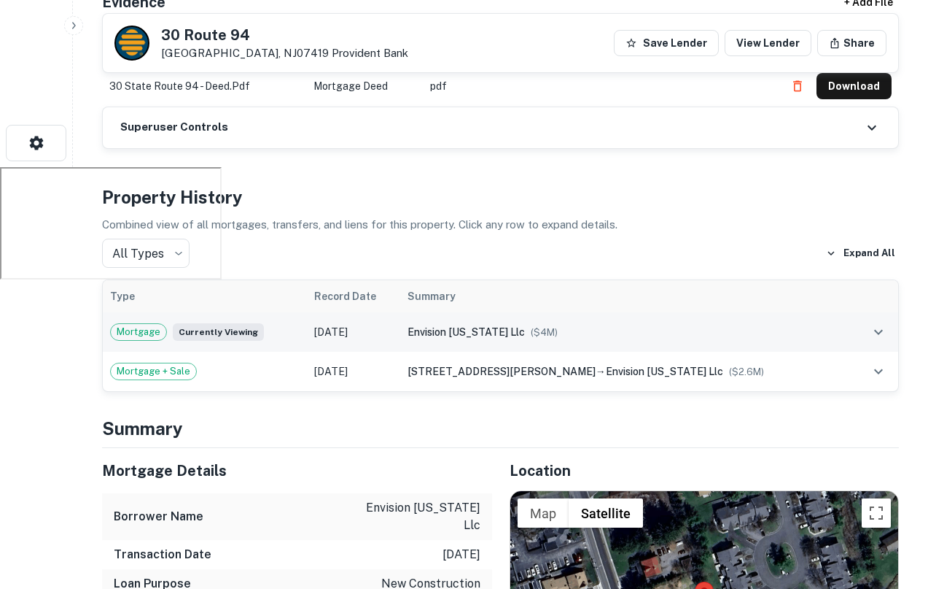
click at [602, 339] on div "envision new jersey llc ($ 4M )" at bounding box center [626, 332] width 436 height 16
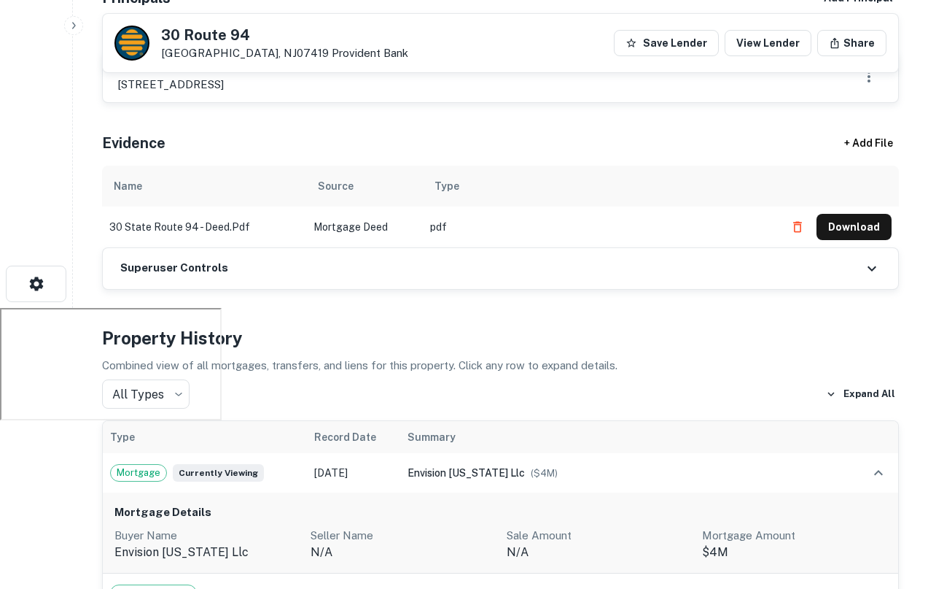
scroll to position [0, 0]
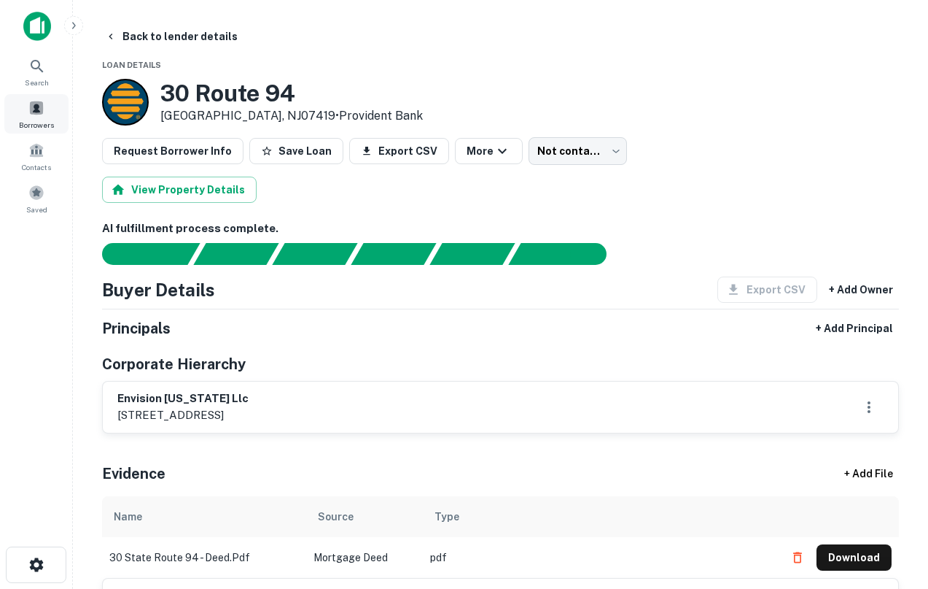
click at [26, 123] on span "Borrowers" at bounding box center [36, 125] width 35 height 12
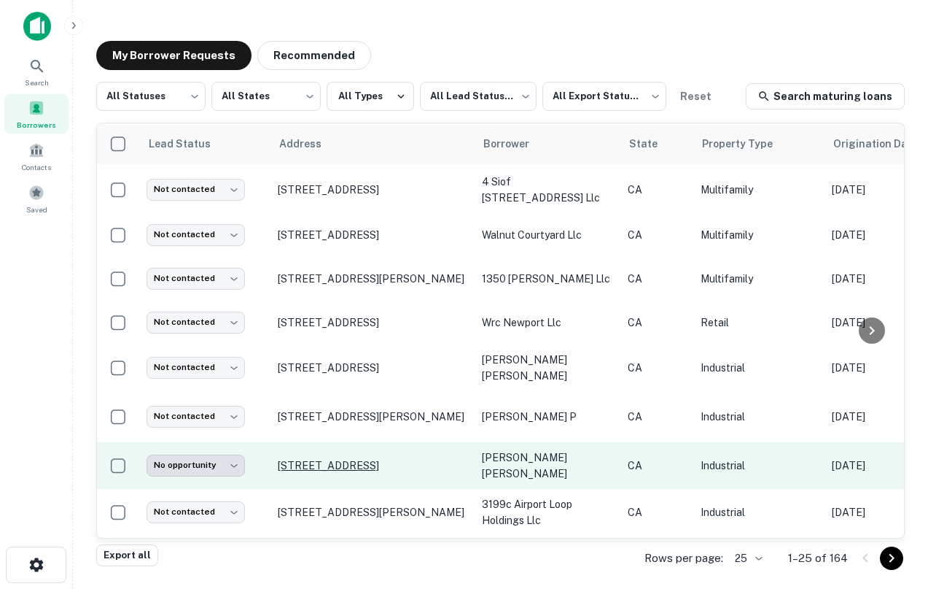
scroll to position [43, 0]
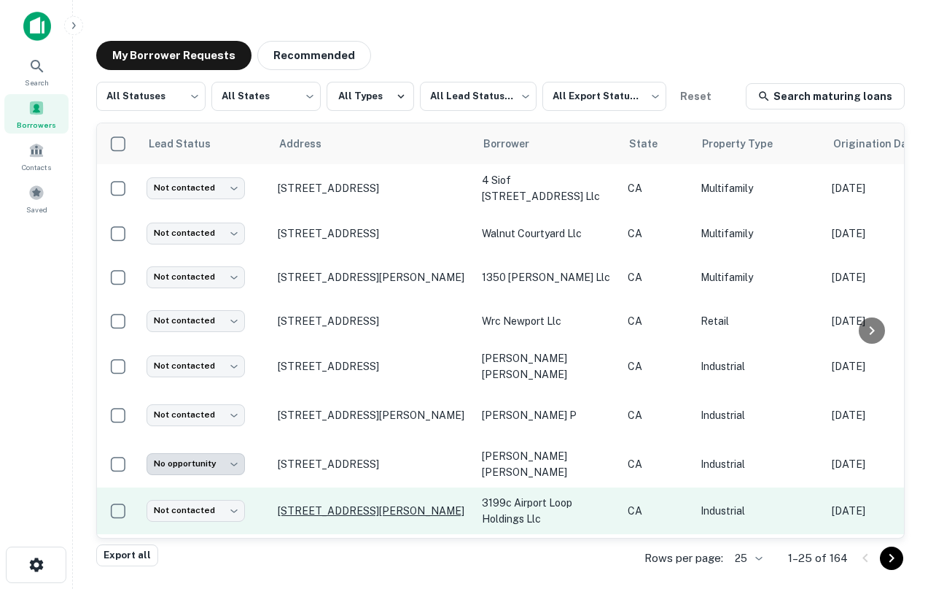
click at [377, 504] on p "3199 Airport Loop Dr Costa Mesa, CA92626" at bounding box center [373, 510] width 190 height 13
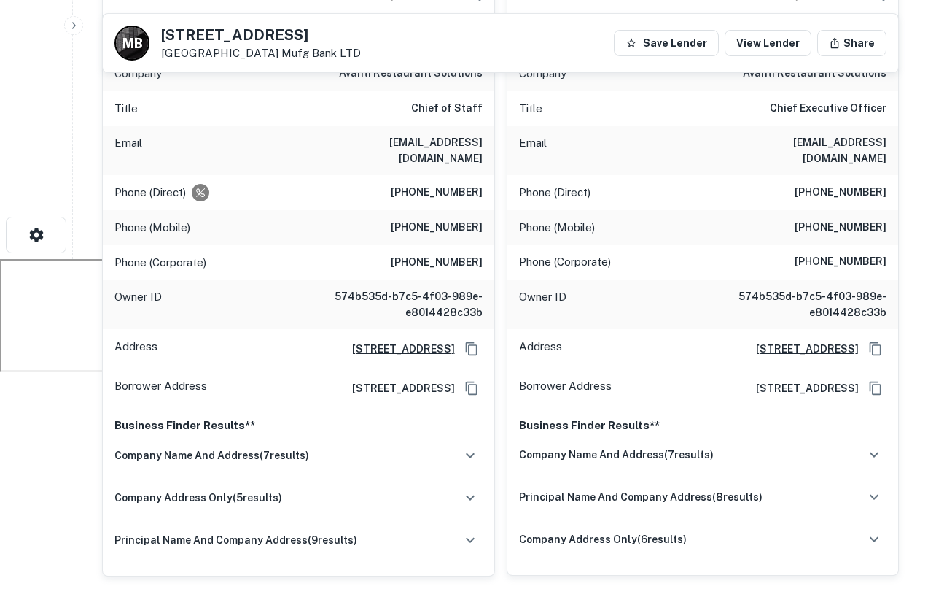
scroll to position [338, 0]
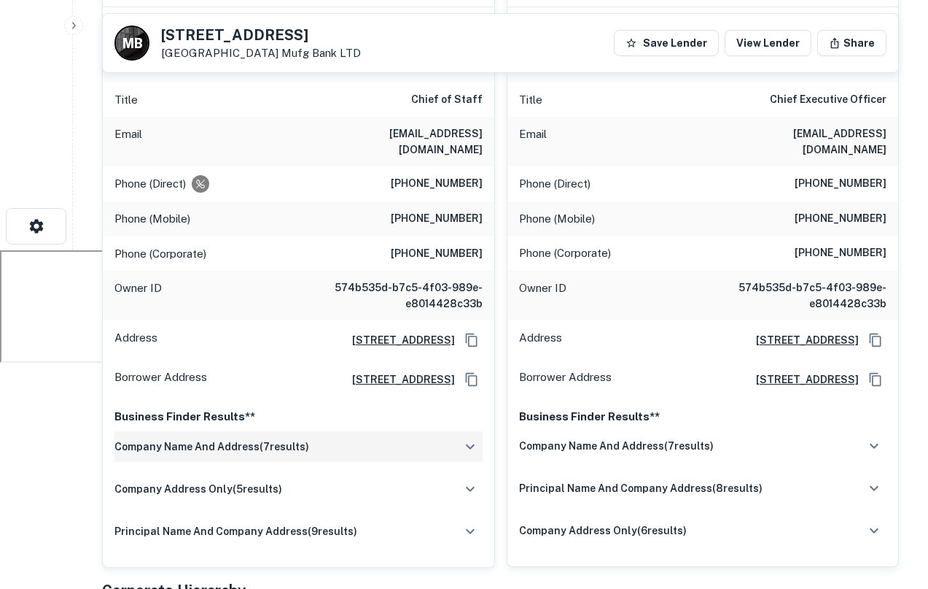
click at [314, 431] on div "company name and address ( 7 results)" at bounding box center [299, 446] width 368 height 31
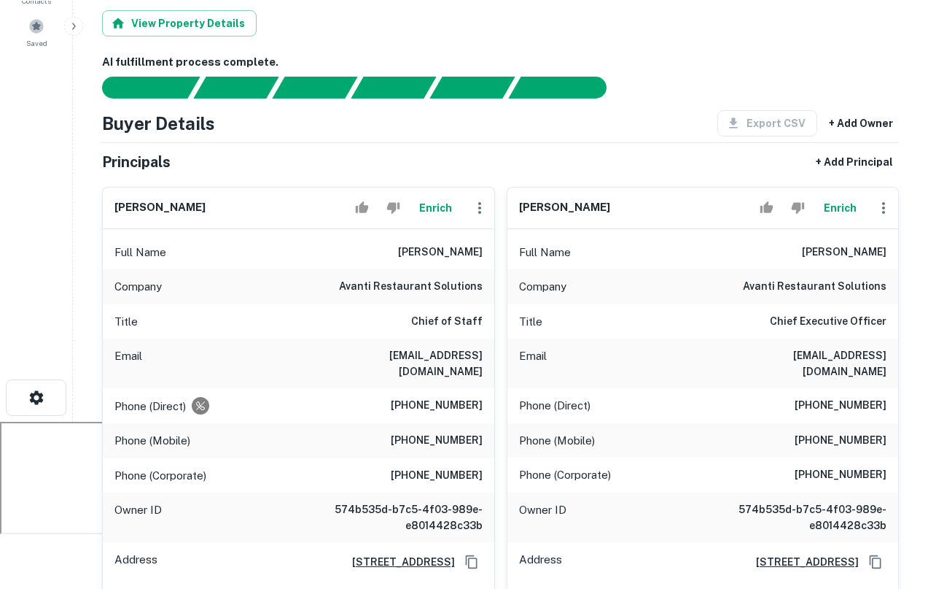
scroll to position [0, 0]
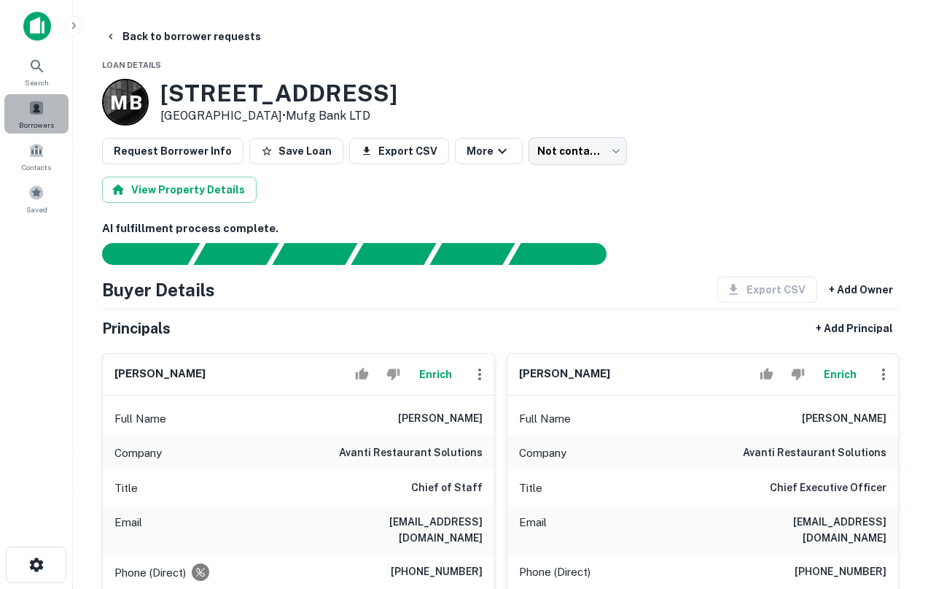
click at [39, 109] on span at bounding box center [36, 108] width 16 height 16
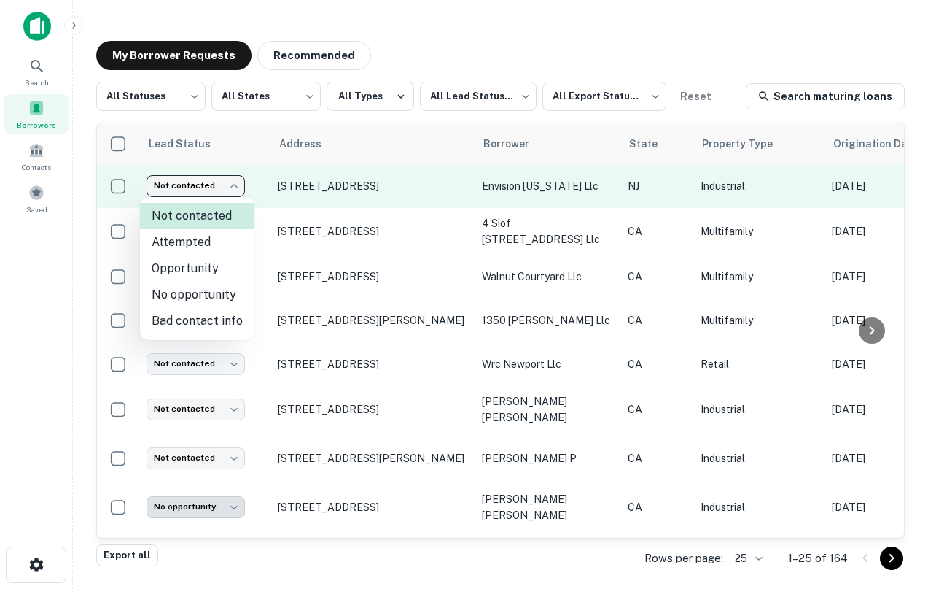
click at [217, 187] on body "Search Borrowers Contacts Saved My Borrower Requests Recommended All Statuses *…" at bounding box center [464, 294] width 928 height 589
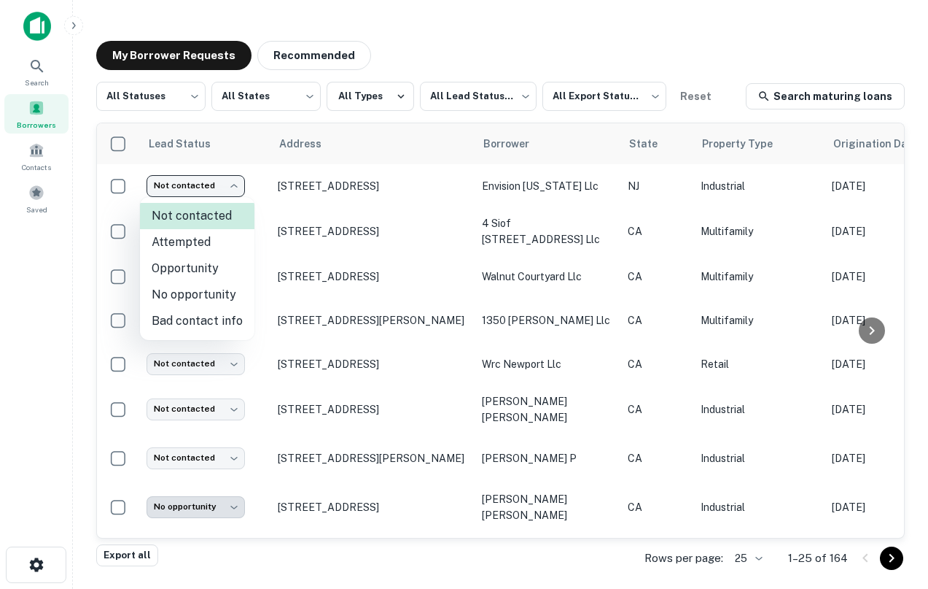
click at [196, 247] on li "Attempted" at bounding box center [197, 242] width 115 height 26
type input "*********"
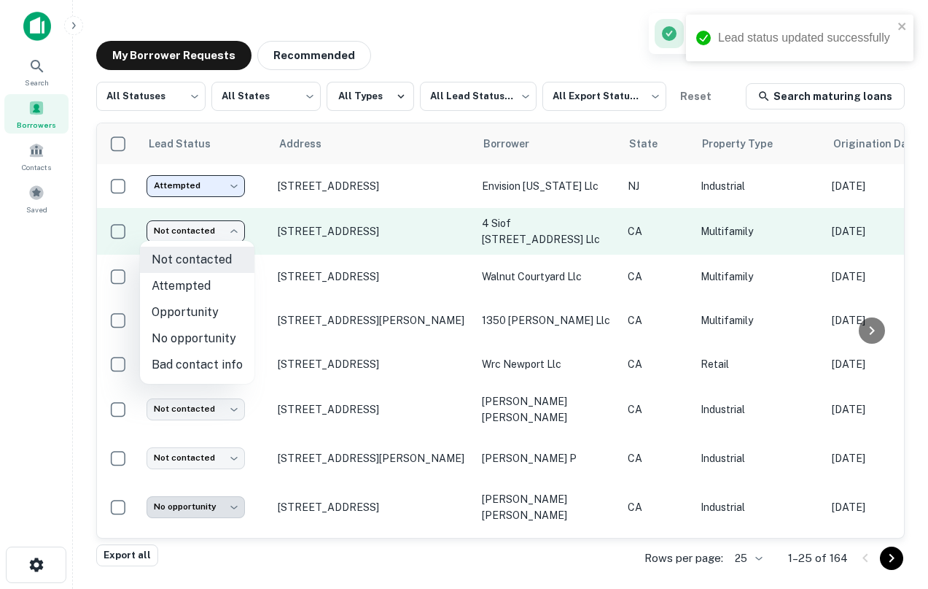
click at [186, 233] on body "Lead status updated successfully Search Borrowers Contacts Saved My Borrower Re…" at bounding box center [464, 294] width 928 height 589
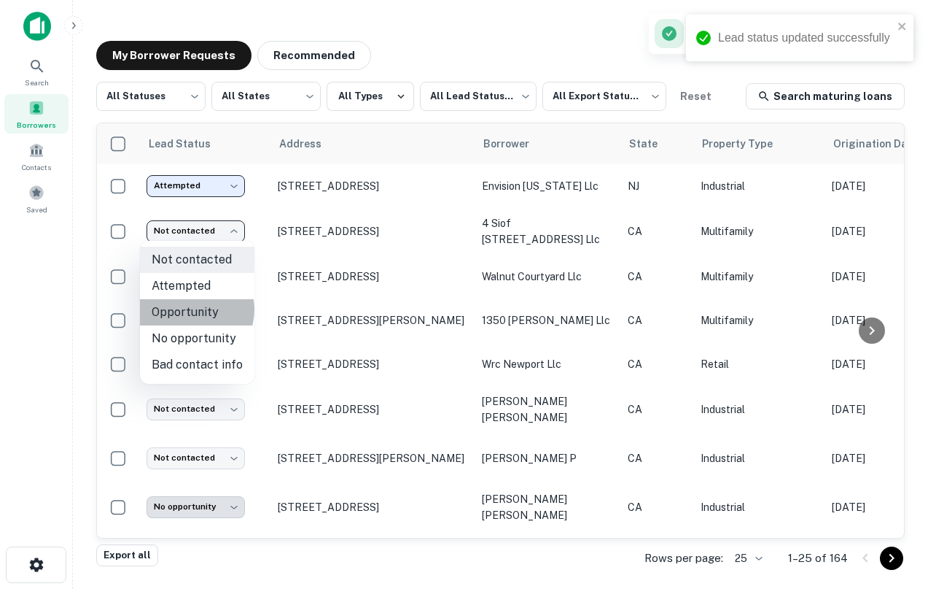
click at [190, 309] on li "Opportunity" at bounding box center [197, 312] width 115 height 26
type input "**********"
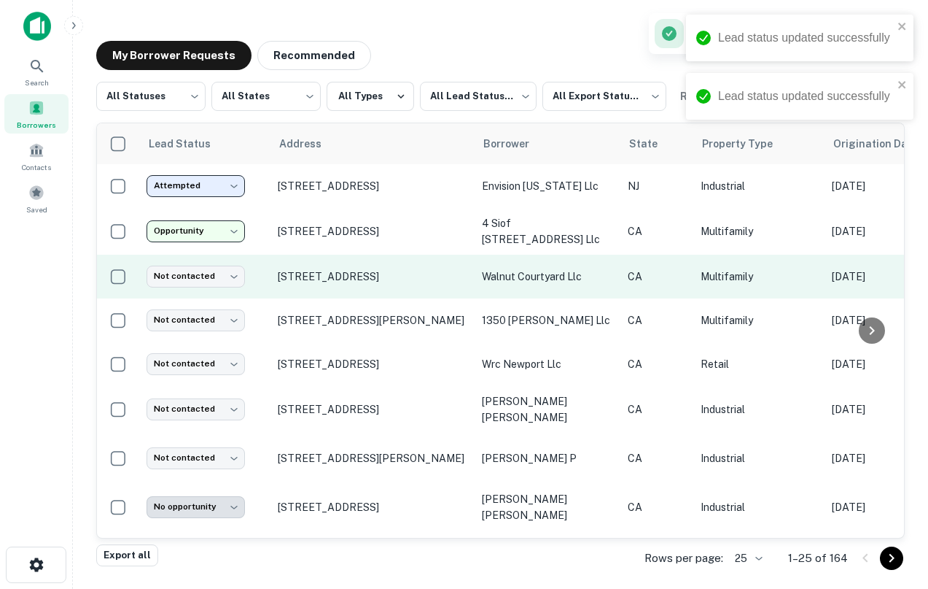
click at [174, 284] on td "Not contacted **** ​" at bounding box center [204, 277] width 131 height 44
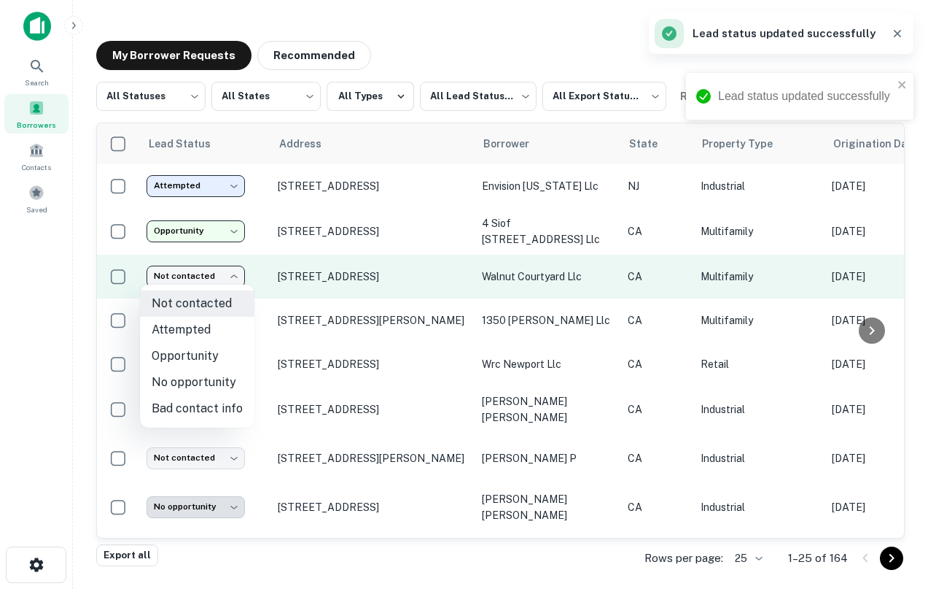
click at [174, 276] on body "**********" at bounding box center [464, 294] width 928 height 589
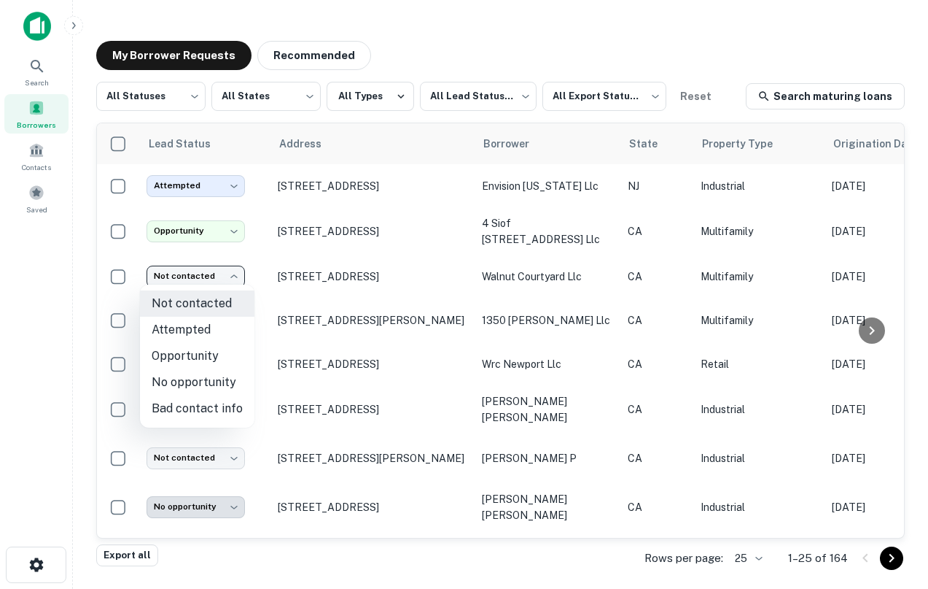
click at [62, 353] on div at bounding box center [464, 294] width 928 height 589
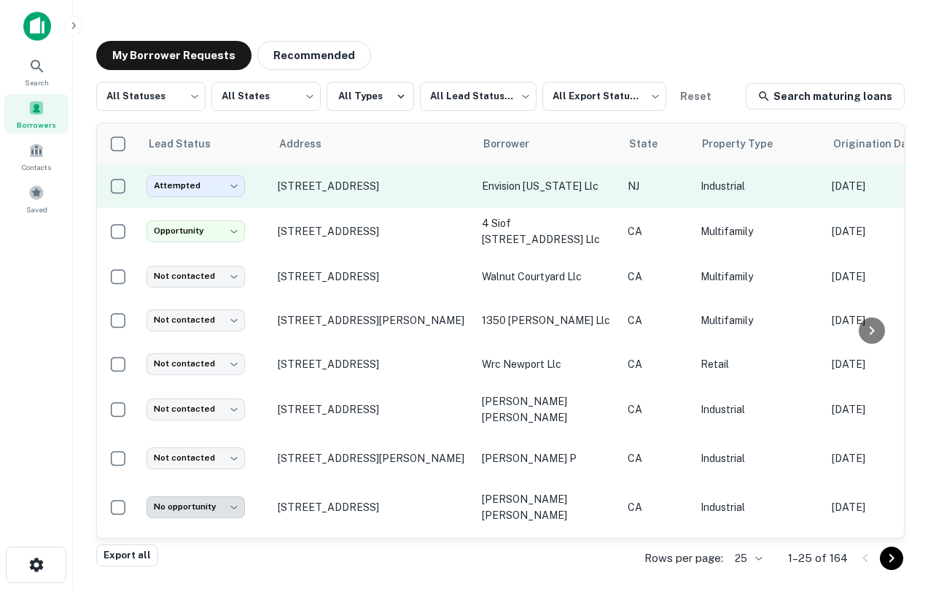
click at [340, 174] on td "30 Route 94 Hamburg, NJ07419" at bounding box center [373, 186] width 204 height 44
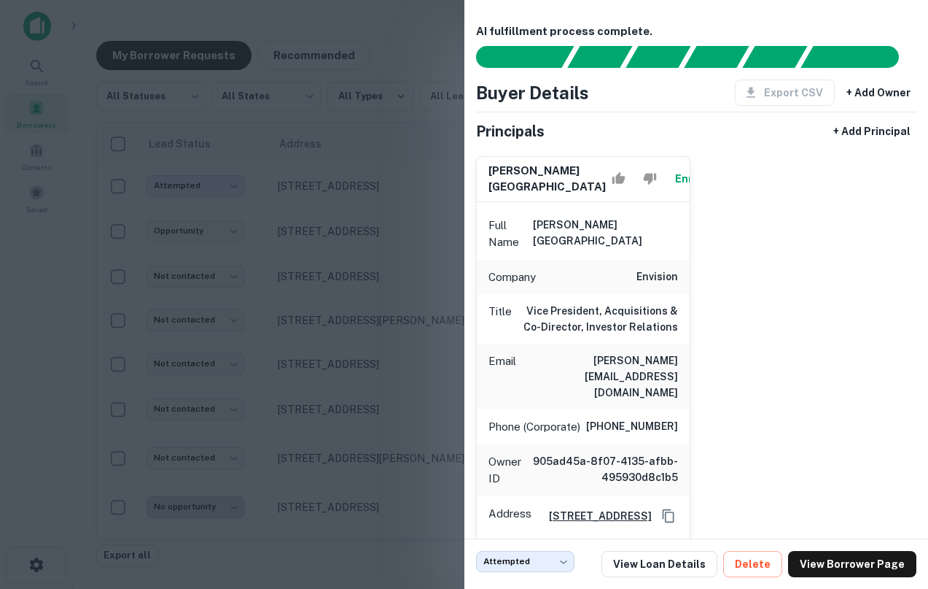
click at [339, 185] on div at bounding box center [464, 294] width 928 height 589
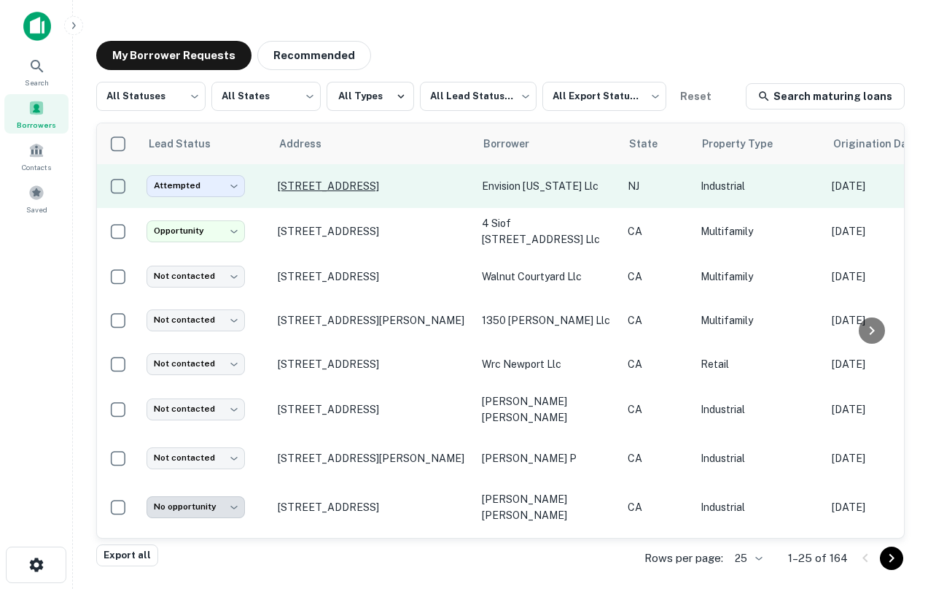
click at [343, 187] on p "30 Route 94 Hamburg, NJ07419" at bounding box center [373, 185] width 190 height 13
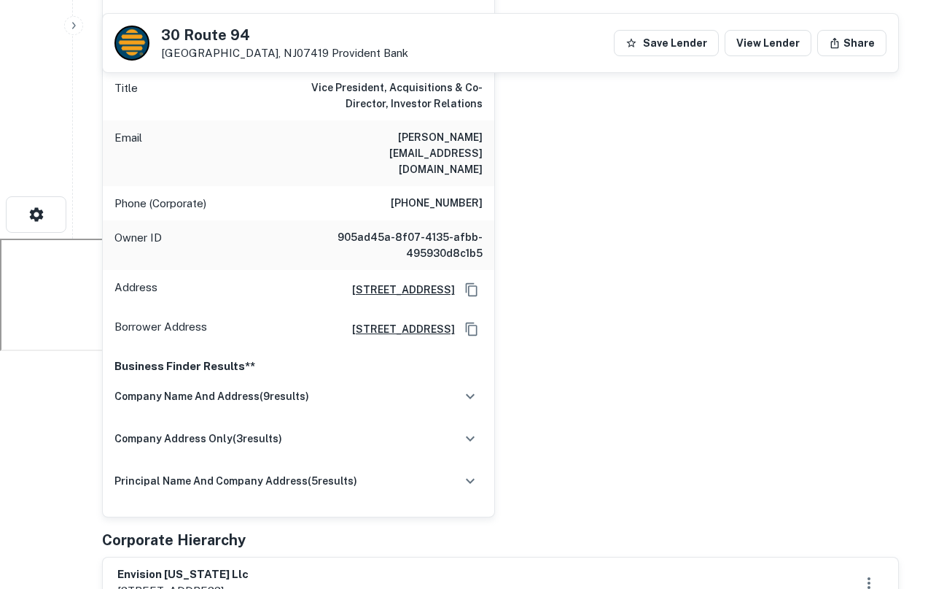
scroll to position [465, 0]
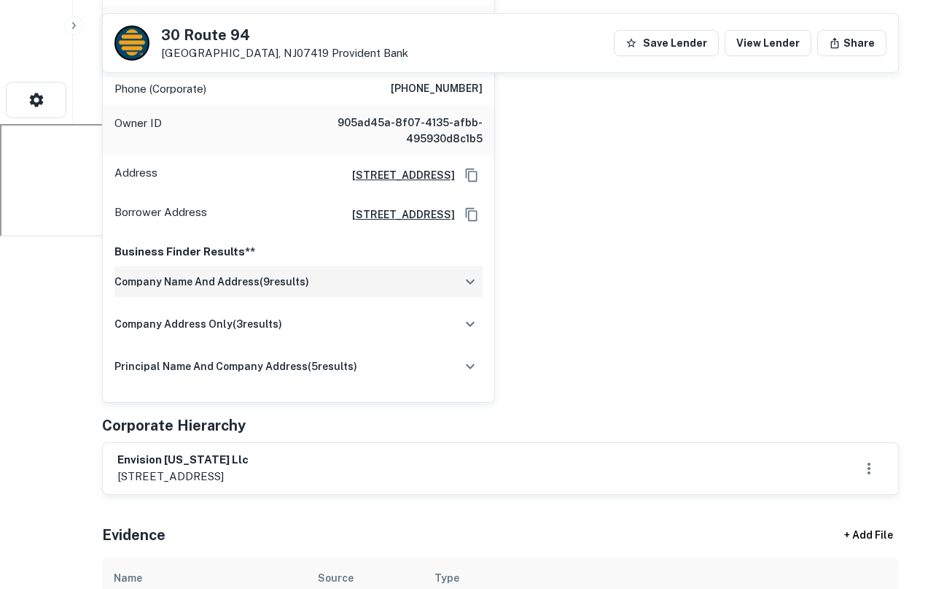
click at [480, 269] on button "button" at bounding box center [470, 281] width 25 height 25
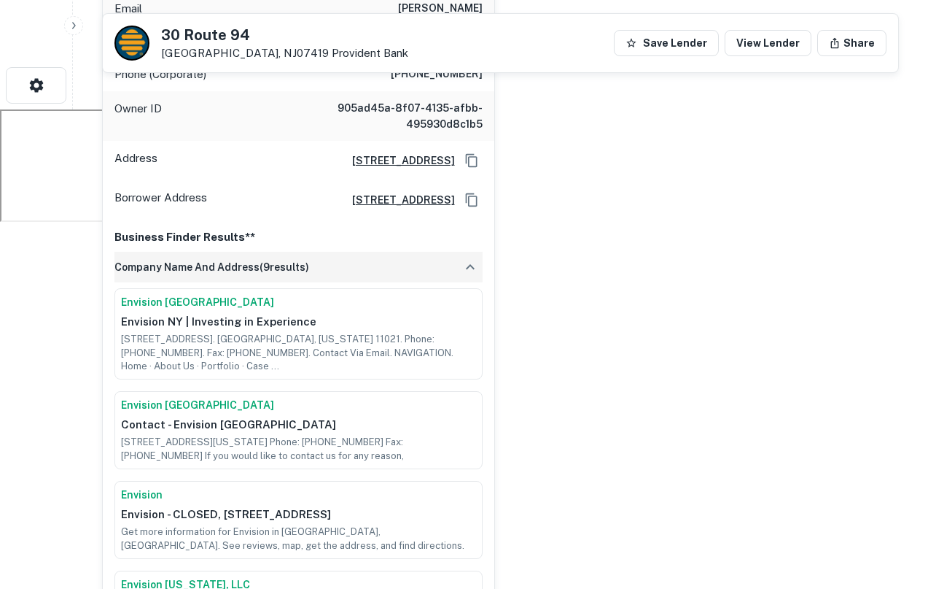
scroll to position [484, 0]
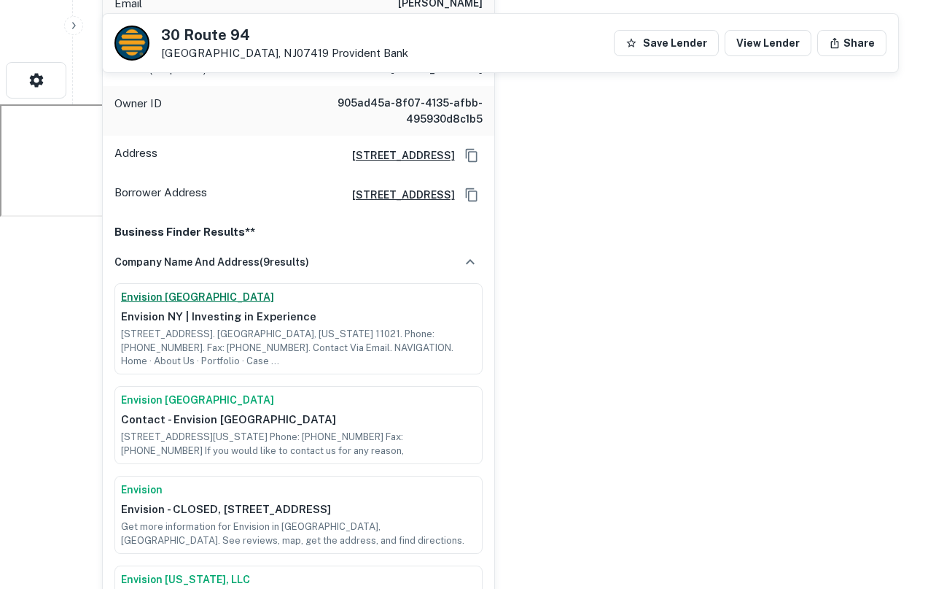
click at [164, 290] on link "Envision NY" at bounding box center [298, 297] width 355 height 15
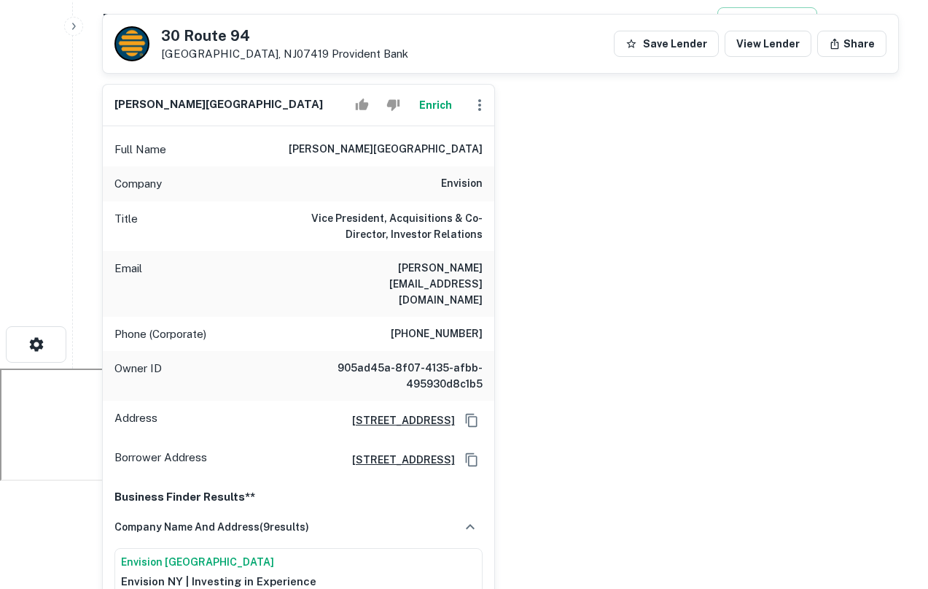
scroll to position [0, 0]
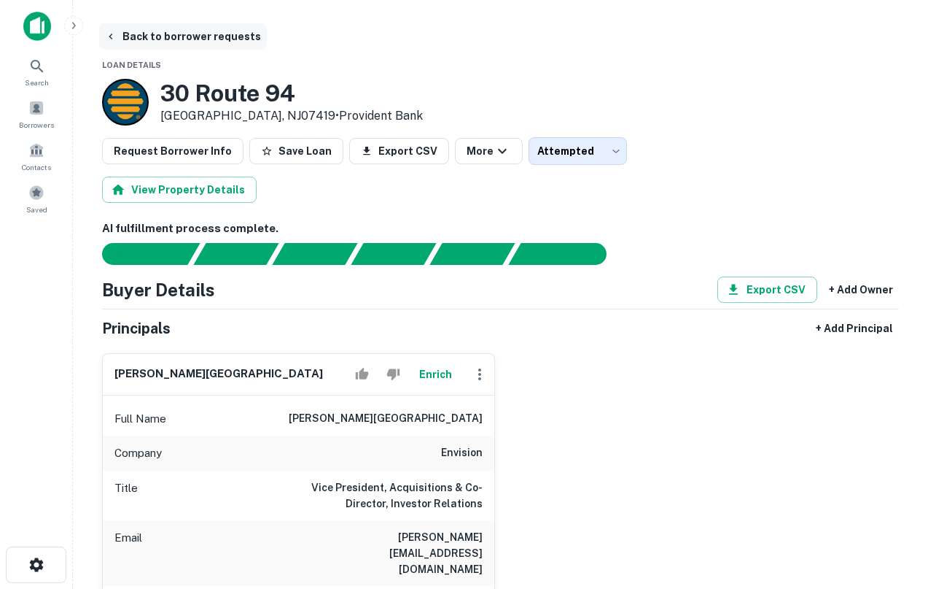
click at [123, 37] on button "Back to borrower requests" at bounding box center [183, 36] width 168 height 26
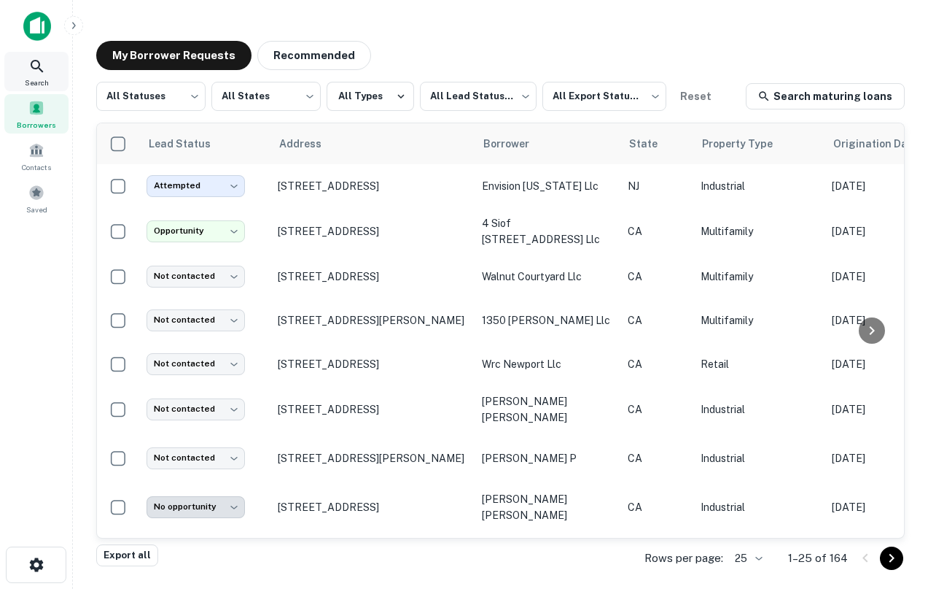
click at [42, 77] on span "Search" at bounding box center [37, 83] width 24 height 12
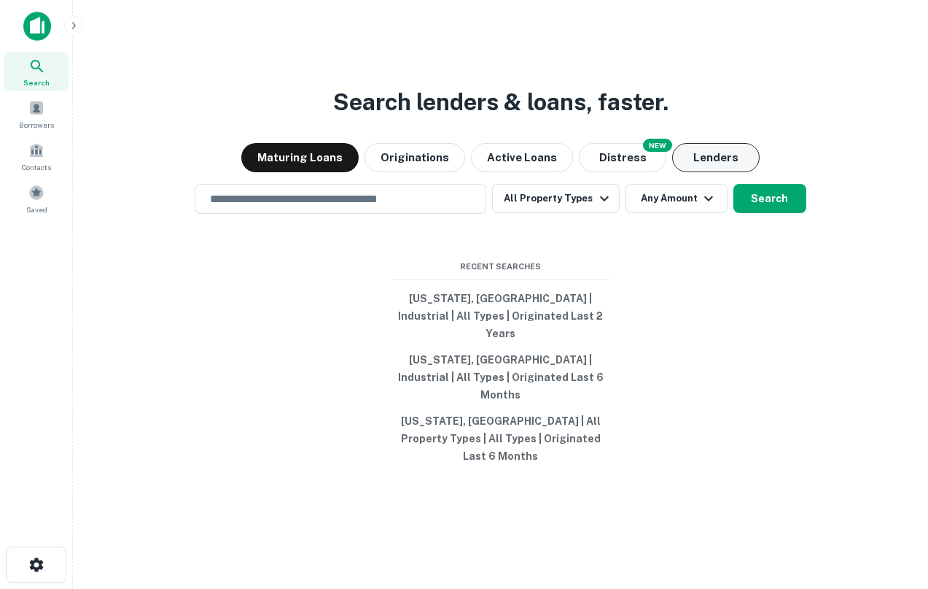
click at [697, 172] on button "Lenders" at bounding box center [716, 157] width 88 height 29
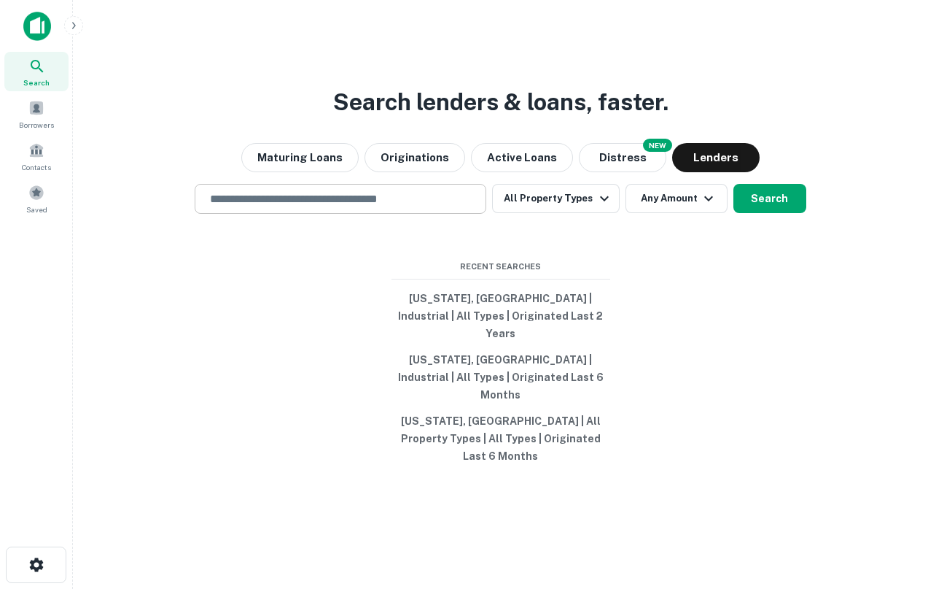
click at [406, 207] on input "text" at bounding box center [340, 198] width 279 height 17
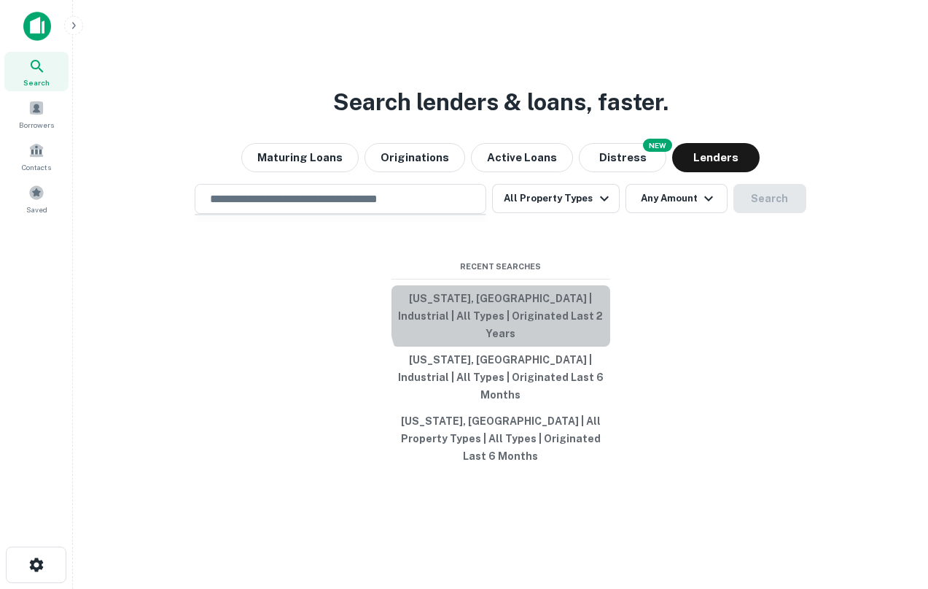
click at [554, 321] on button "[US_STATE], [GEOGRAPHIC_DATA] | Industrial | All Types | Originated Last 2 Years" at bounding box center [501, 315] width 219 height 61
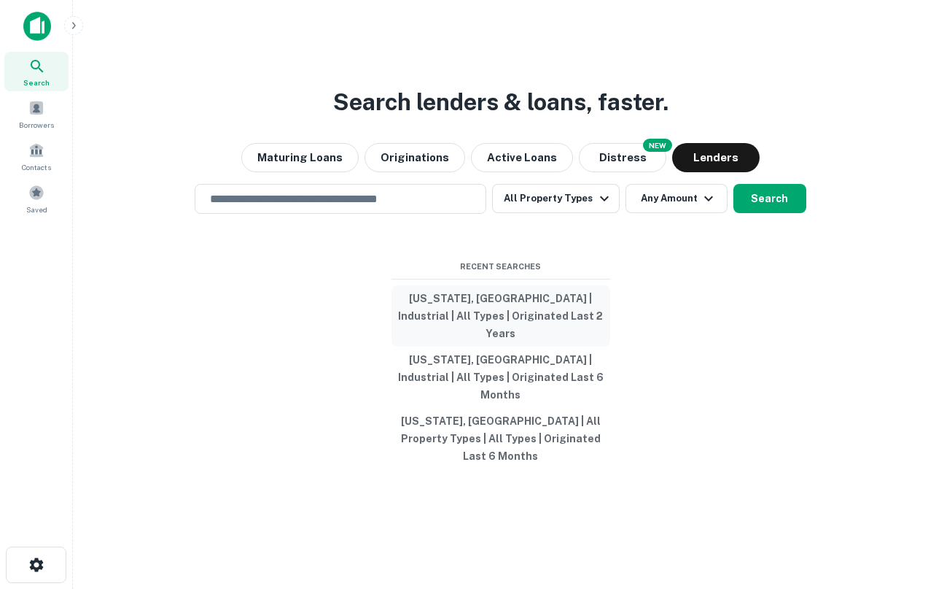
type input "**********"
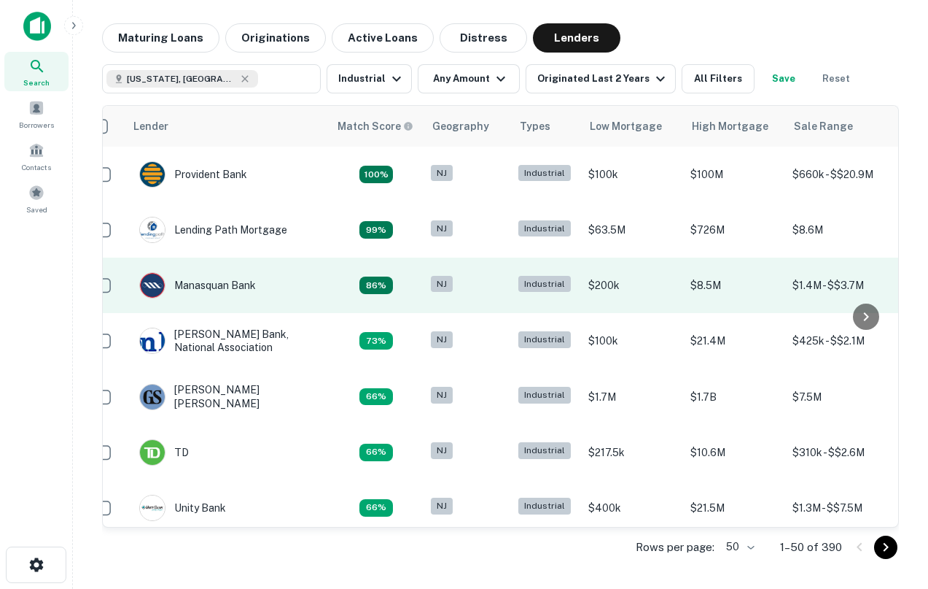
scroll to position [0, 12]
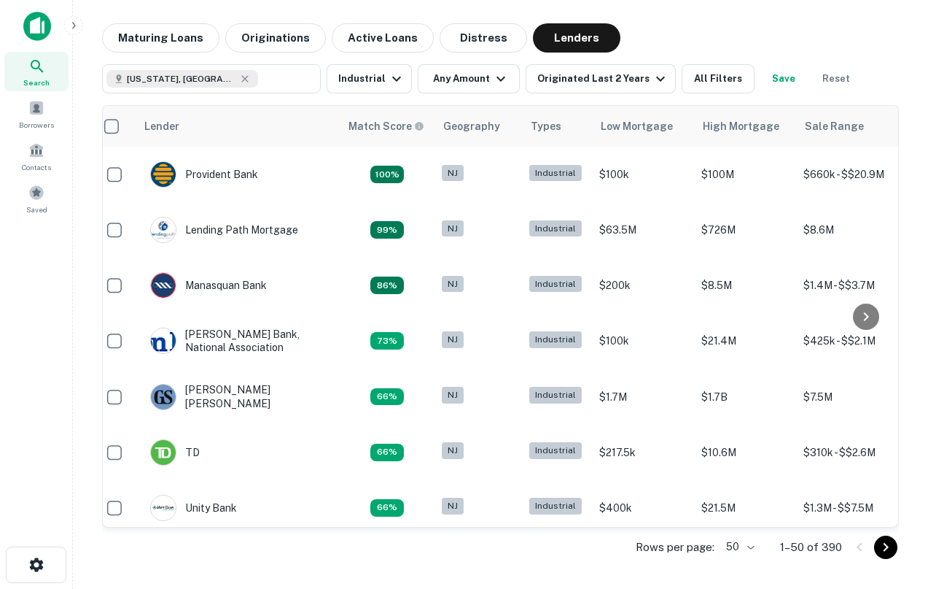
click at [47, 63] on div "Search" at bounding box center [36, 71] width 64 height 39
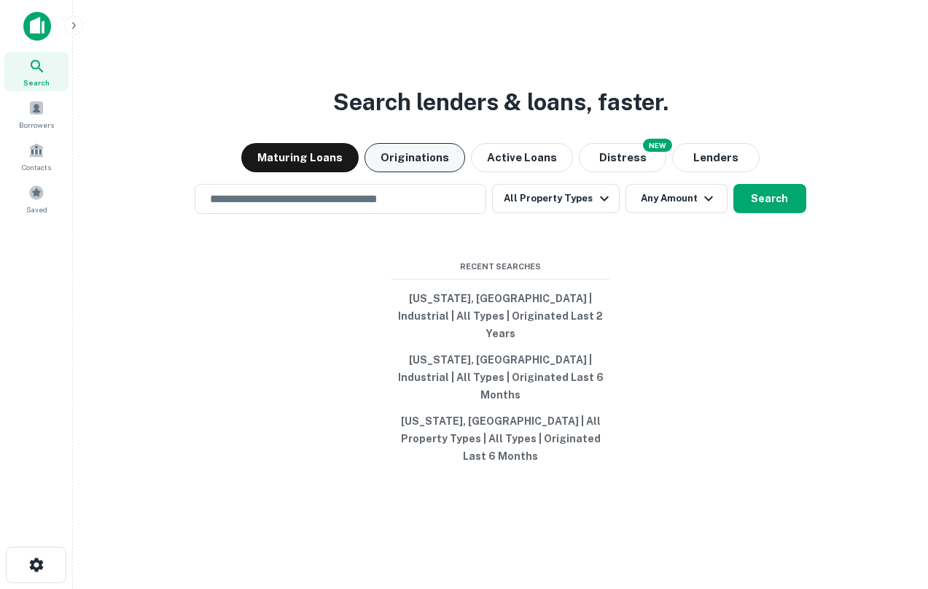
click at [441, 172] on button "Originations" at bounding box center [415, 157] width 101 height 29
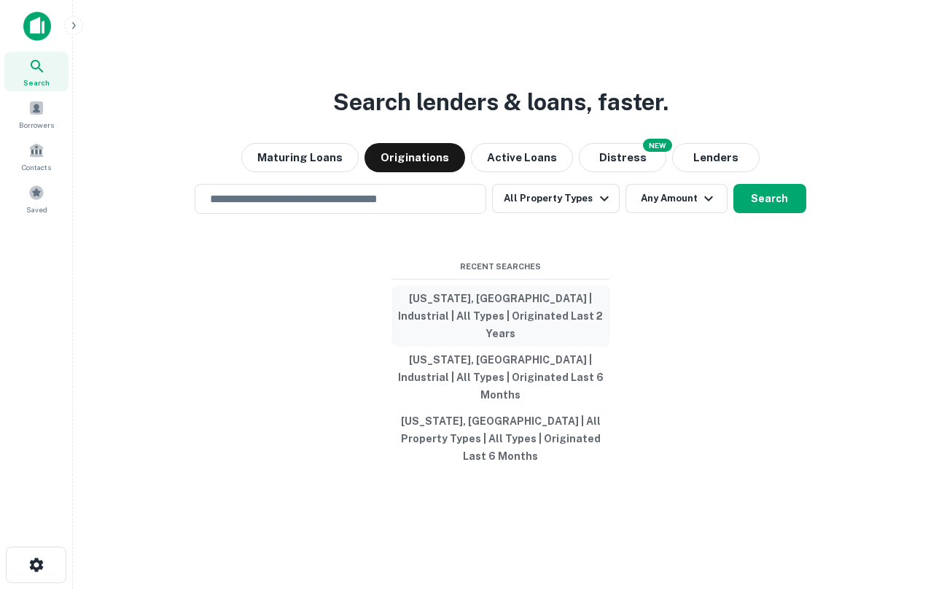
click at [534, 330] on button "[US_STATE], [GEOGRAPHIC_DATA] | Industrial | All Types | Originated Last 2 Years" at bounding box center [501, 315] width 219 height 61
type input "**********"
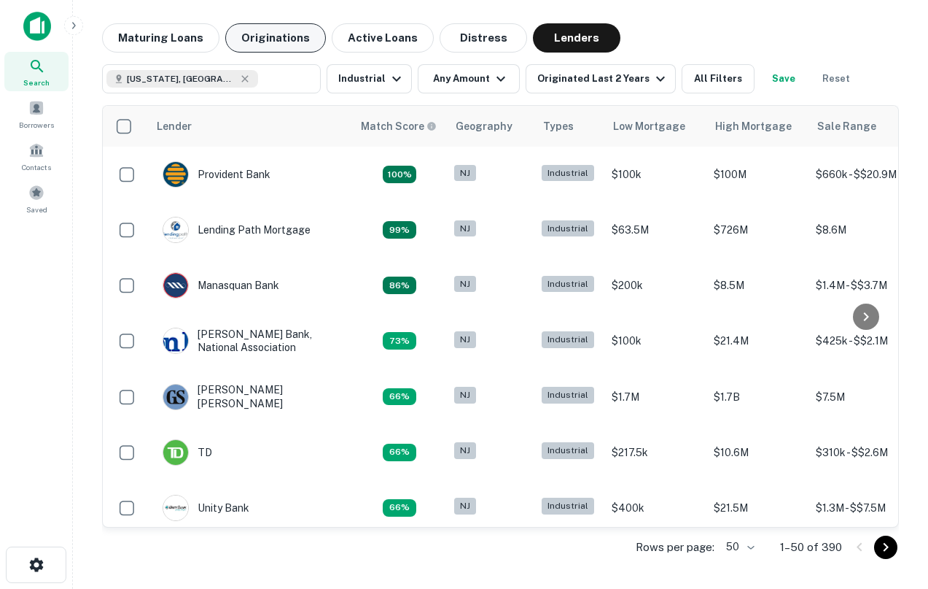
click at [290, 34] on button "Originations" at bounding box center [275, 37] width 101 height 29
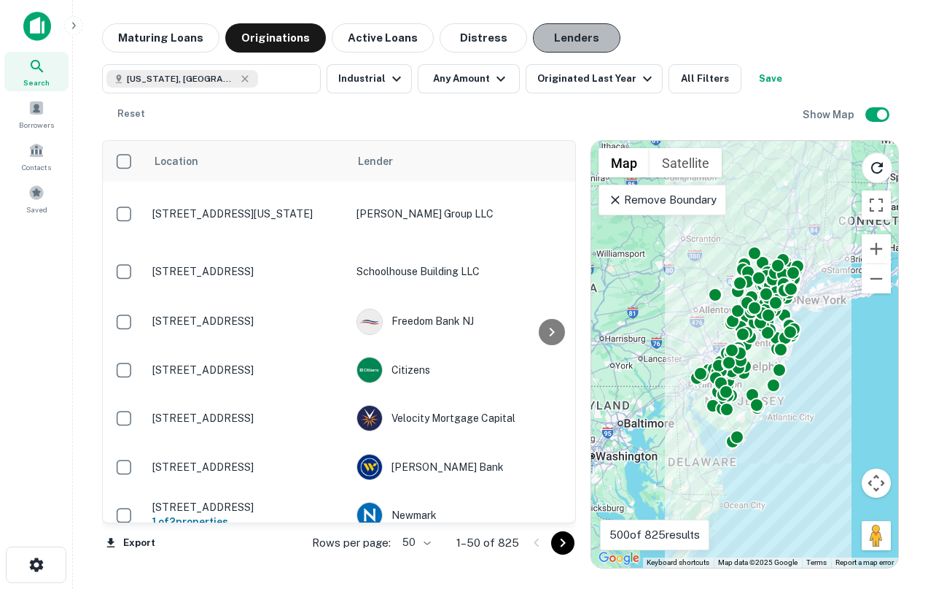
click at [553, 44] on button "Lenders" at bounding box center [577, 37] width 88 height 29
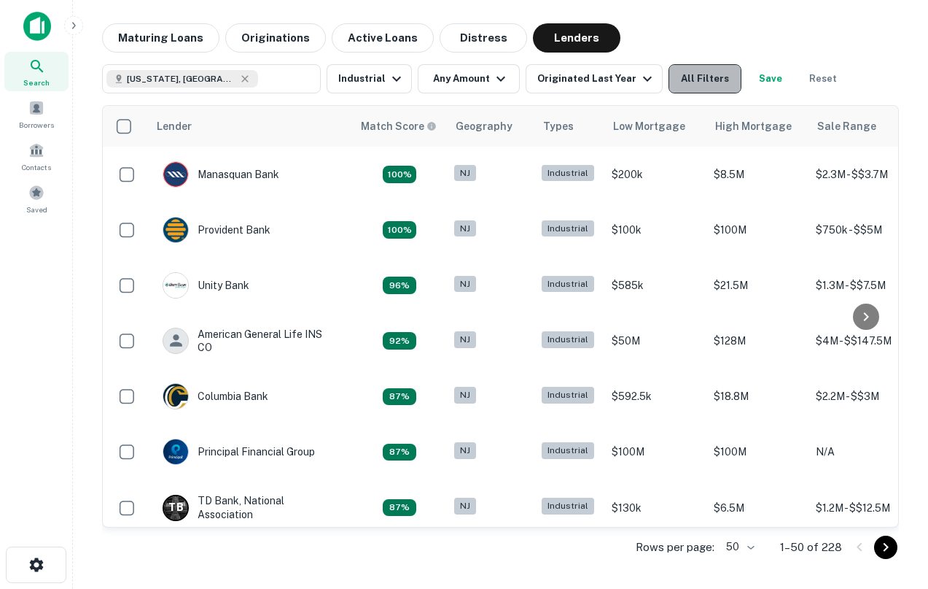
click at [694, 83] on button "All Filters" at bounding box center [705, 78] width 73 height 29
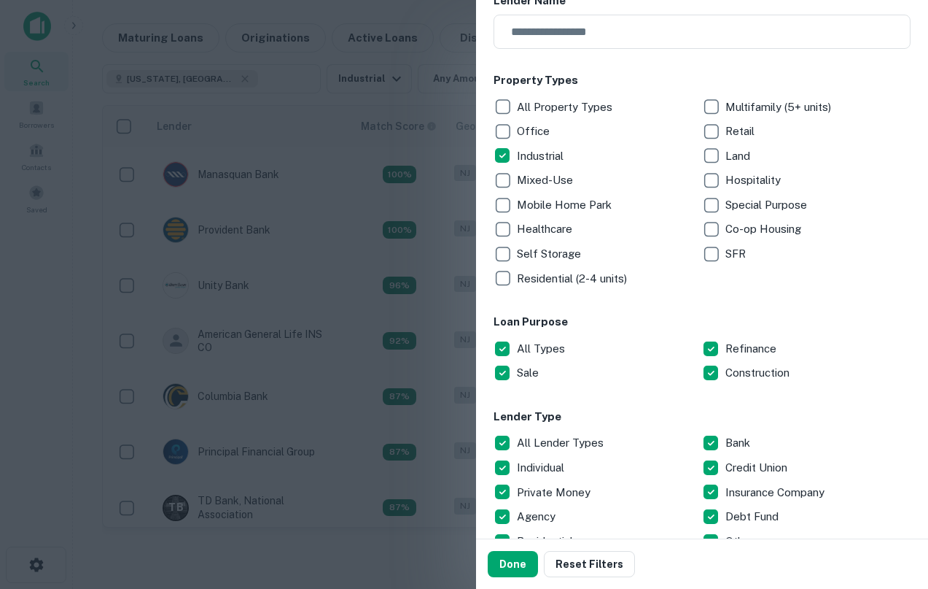
scroll to position [201, 0]
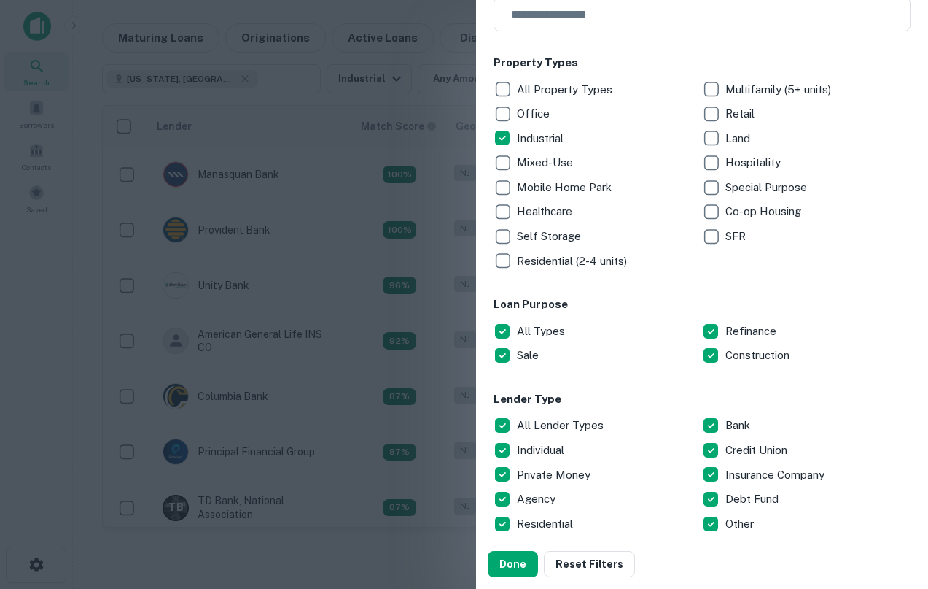
click at [530, 336] on p "All Types" at bounding box center [542, 331] width 51 height 18
click at [513, 563] on button "Done" at bounding box center [513, 564] width 50 height 26
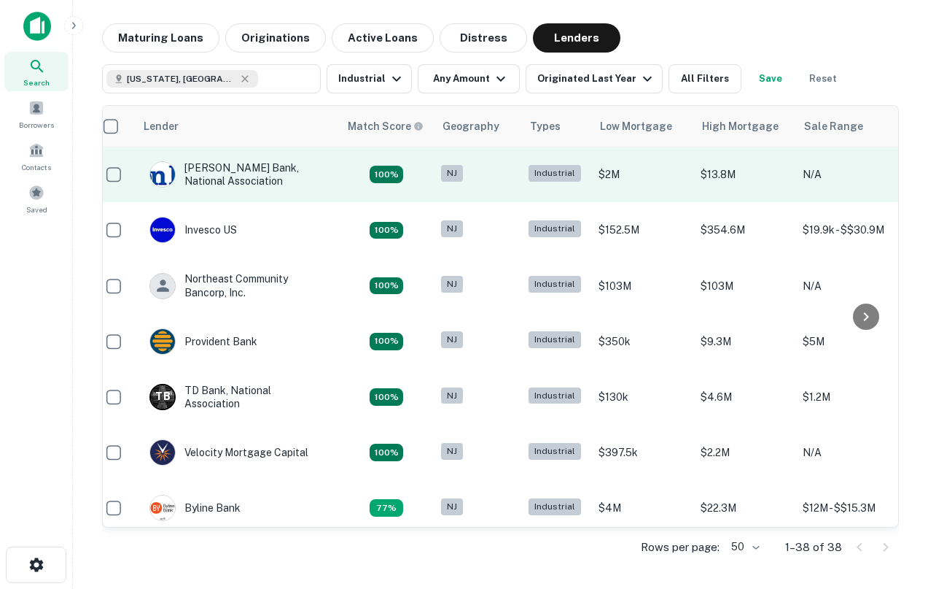
scroll to position [0, 28]
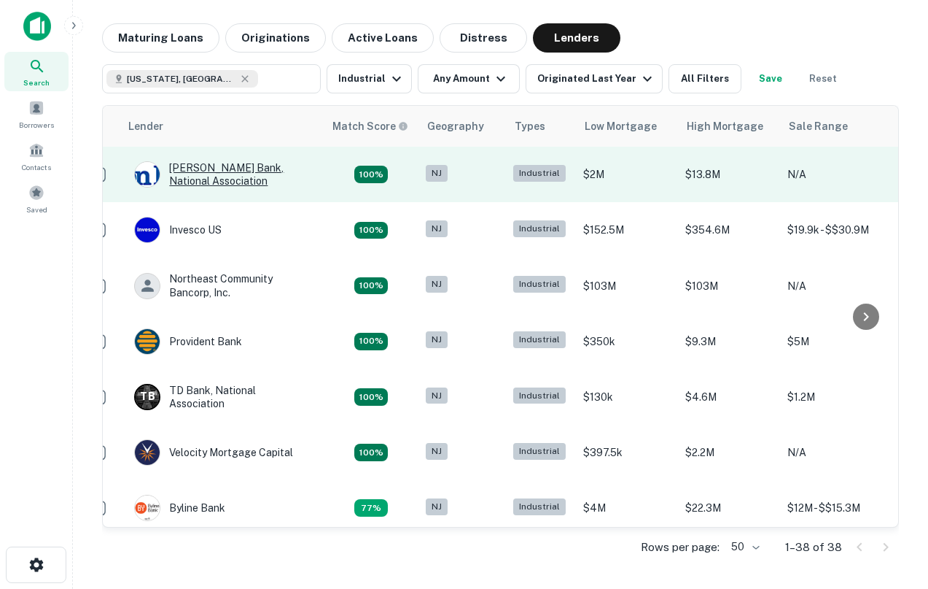
click at [222, 172] on div "[PERSON_NAME] Bank, National Association" at bounding box center [221, 174] width 175 height 26
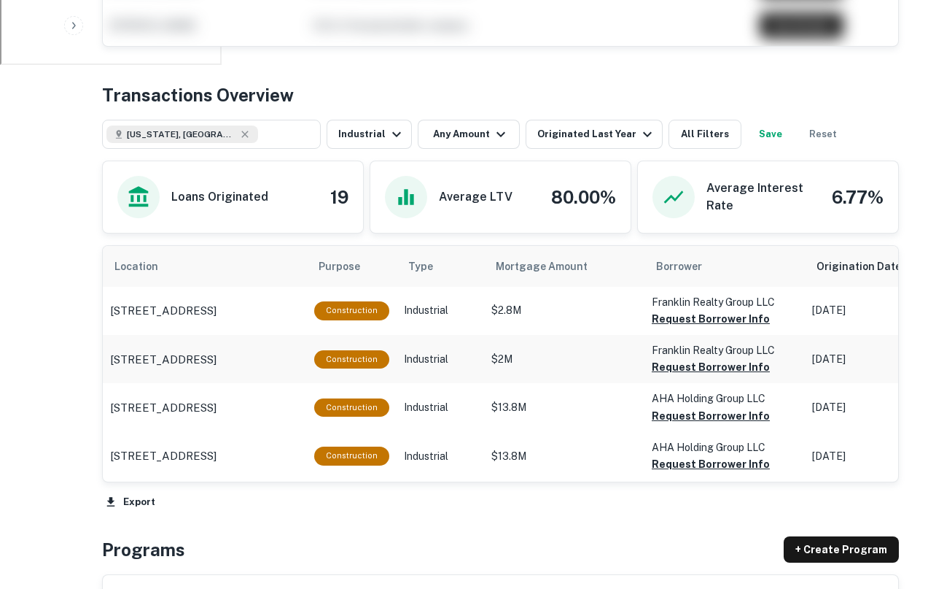
scroll to position [559, 0]
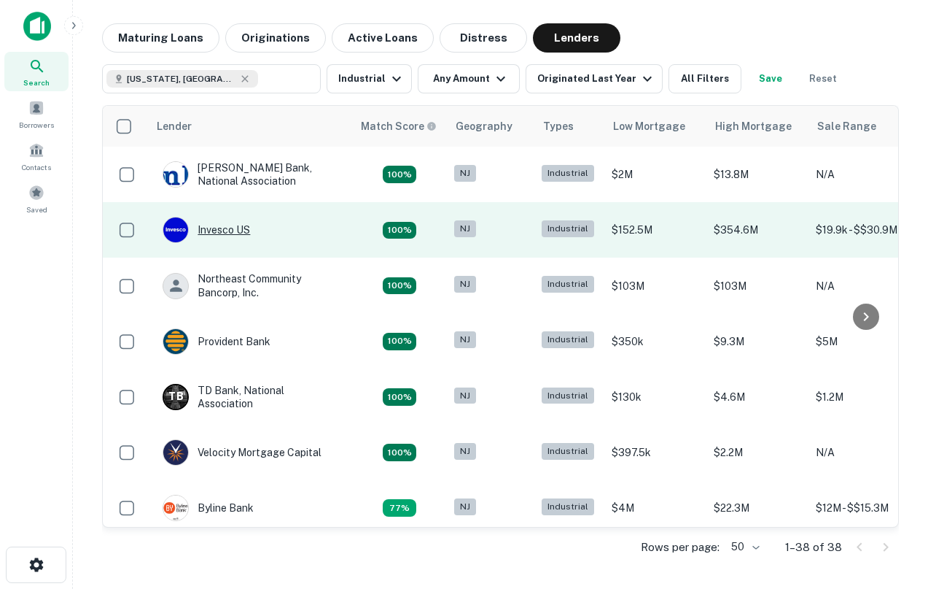
click at [228, 227] on div "Invesco US" at bounding box center [207, 230] width 88 height 26
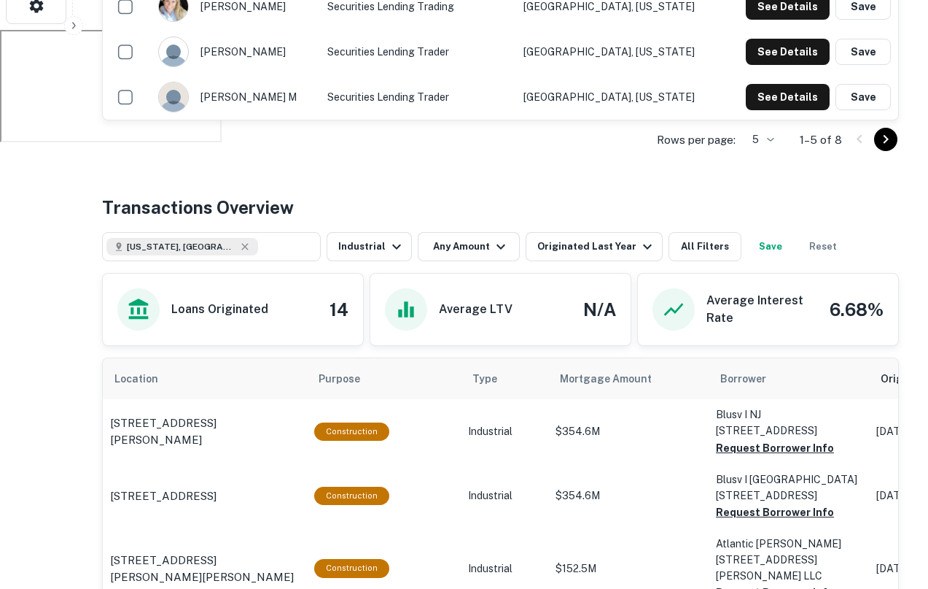
scroll to position [449, 0]
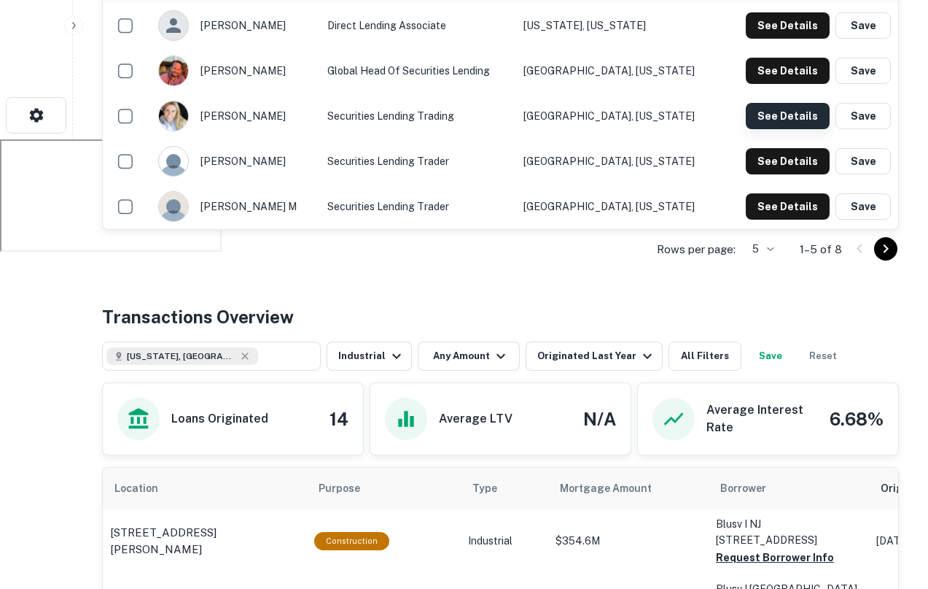
click at [782, 119] on button "See Details" at bounding box center [788, 116] width 84 height 26
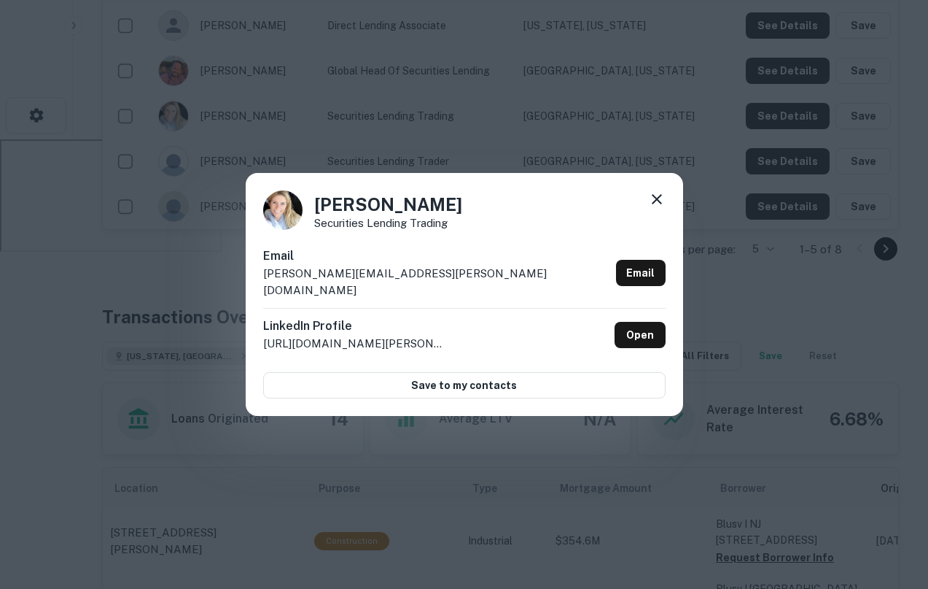
click at [658, 204] on icon at bounding box center [657, 199] width 10 height 10
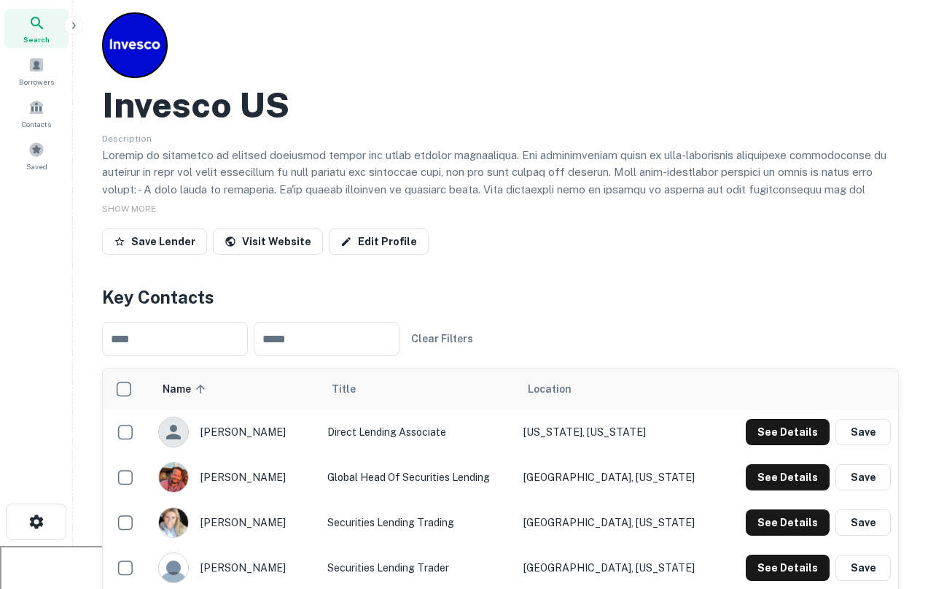
scroll to position [0, 0]
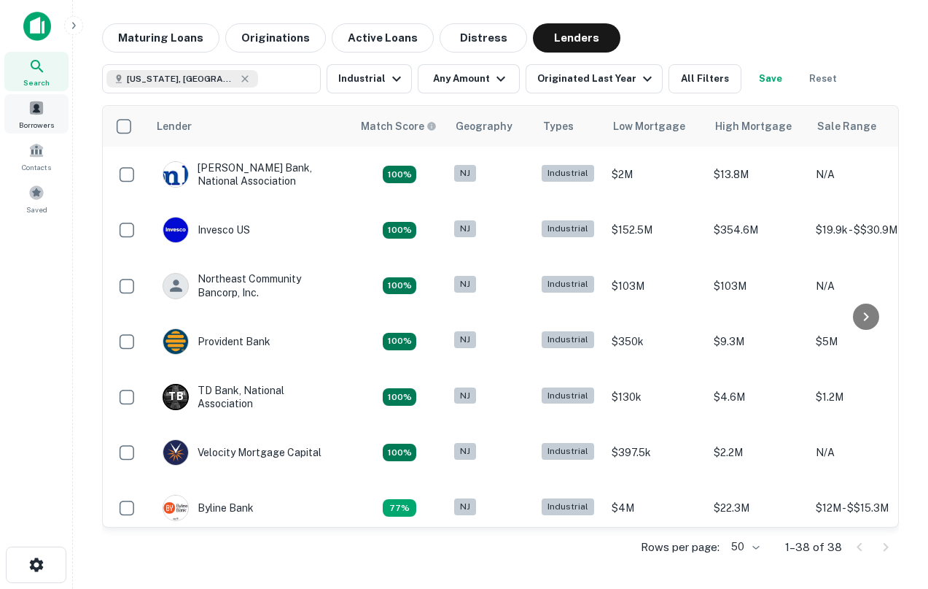
click at [36, 122] on span "Borrowers" at bounding box center [36, 125] width 35 height 12
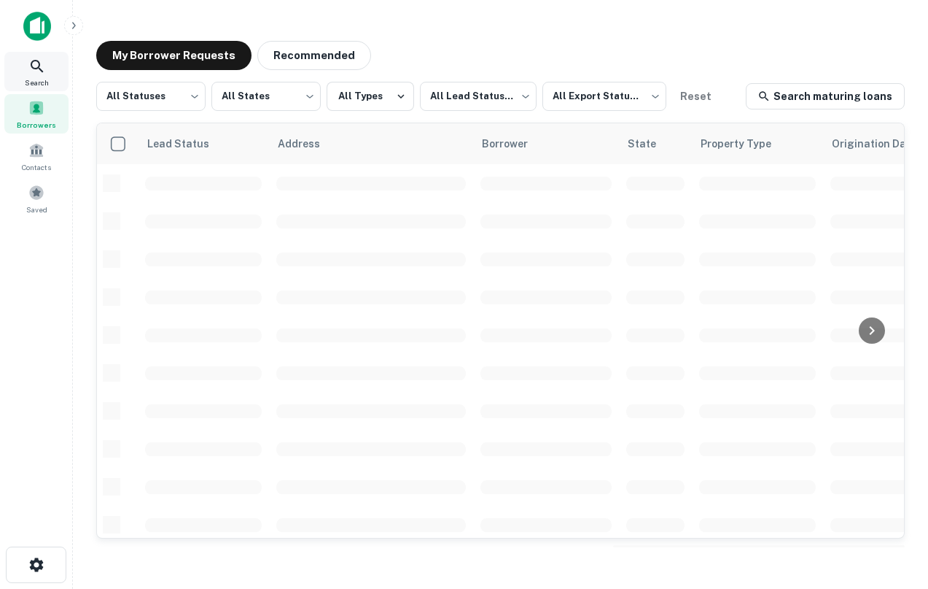
click at [35, 83] on span "Search" at bounding box center [37, 83] width 24 height 12
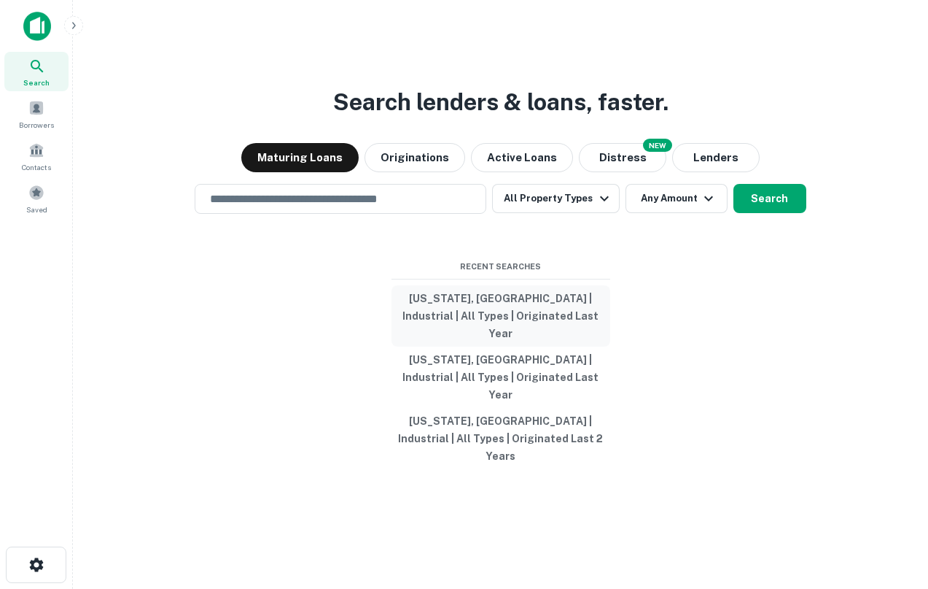
click at [486, 325] on button "[US_STATE], [GEOGRAPHIC_DATA] | Industrial | All Types | Originated Last Year" at bounding box center [501, 315] width 219 height 61
type input "**********"
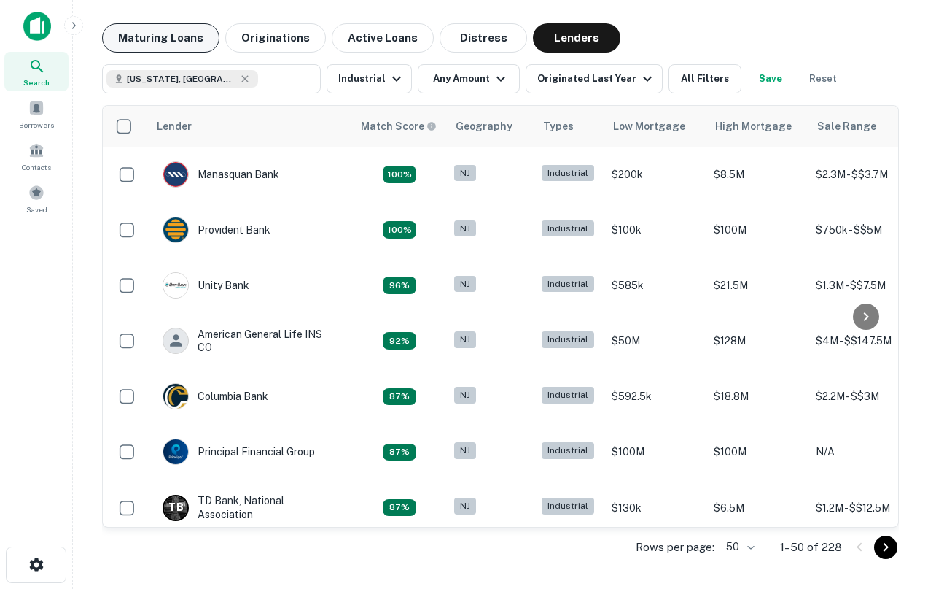
click at [145, 40] on button "Maturing Loans" at bounding box center [160, 37] width 117 height 29
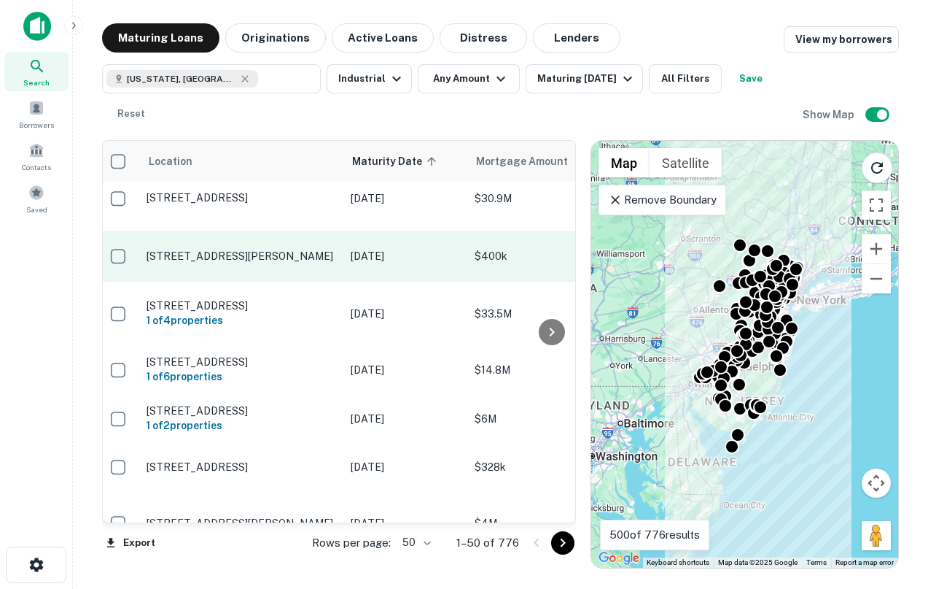
scroll to position [70, 6]
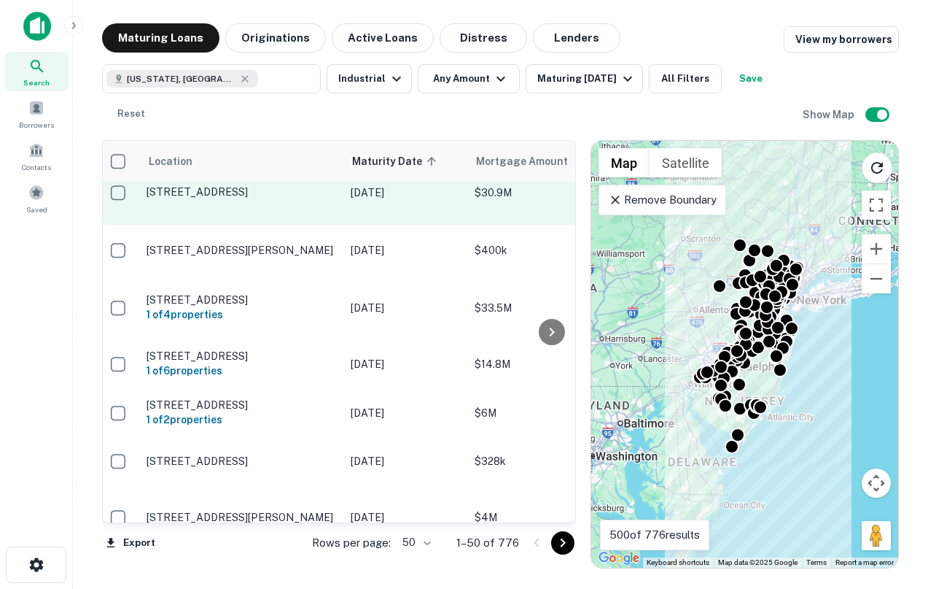
click at [234, 187] on p "[STREET_ADDRESS]" at bounding box center [242, 191] width 190 height 13
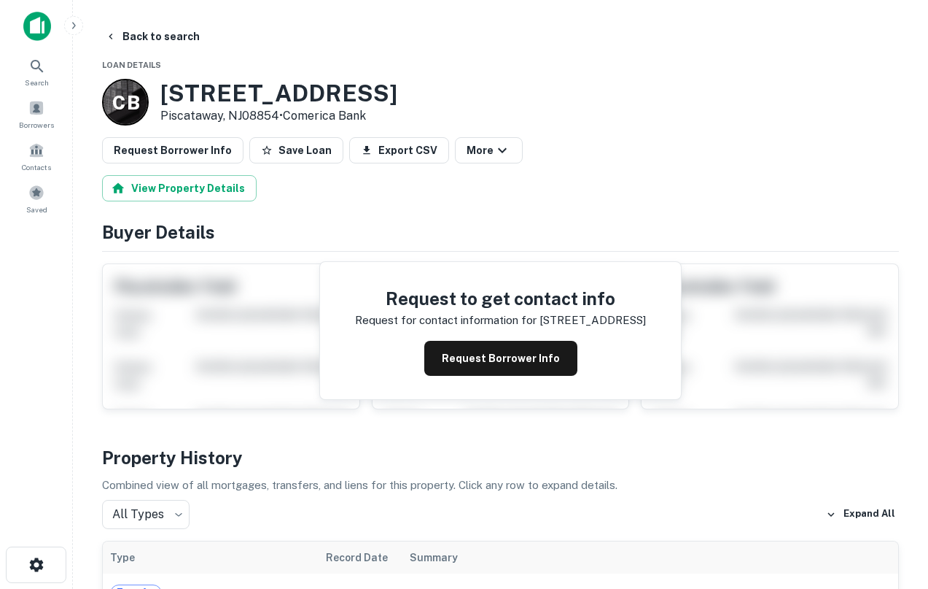
scroll to position [86, 0]
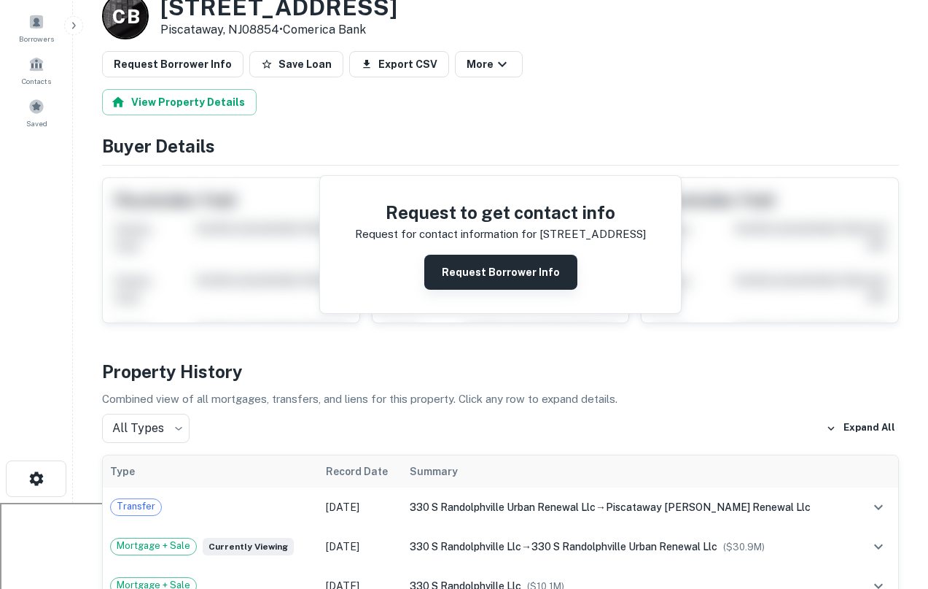
click at [463, 274] on button "Request Borrower Info" at bounding box center [500, 272] width 153 height 35
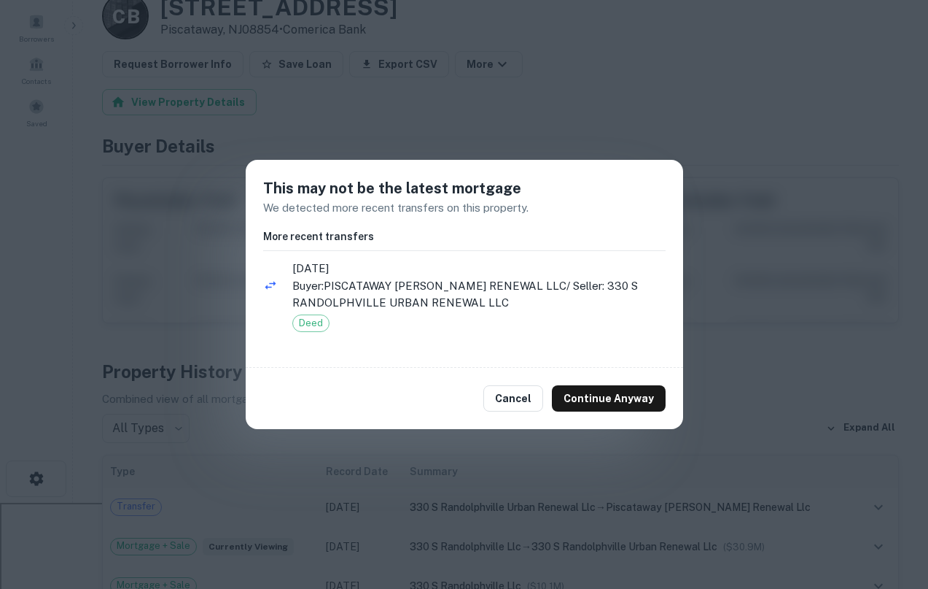
click at [616, 382] on div "Cancel Continue Anyway" at bounding box center [465, 398] width 438 height 61
click at [623, 389] on button "Continue Anyway" at bounding box center [609, 398] width 114 height 26
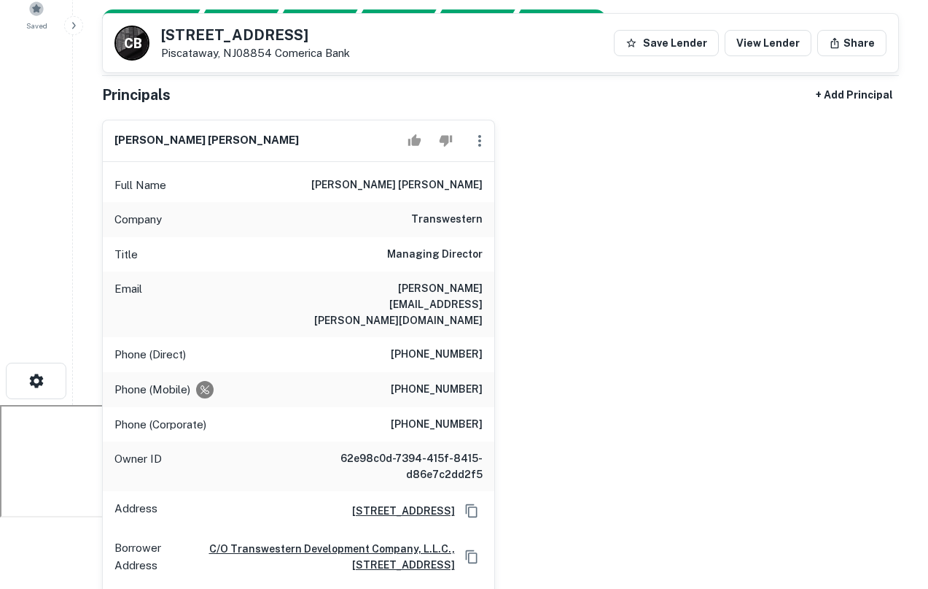
scroll to position [0, 0]
